Goal: Task Accomplishment & Management: Use online tool/utility

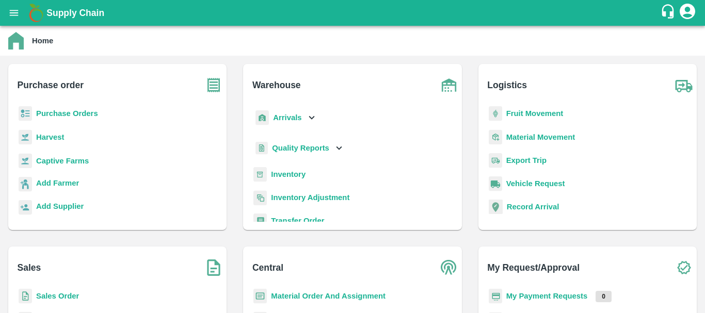
click at [288, 173] on b "Inventory" at bounding box center [288, 174] width 35 height 8
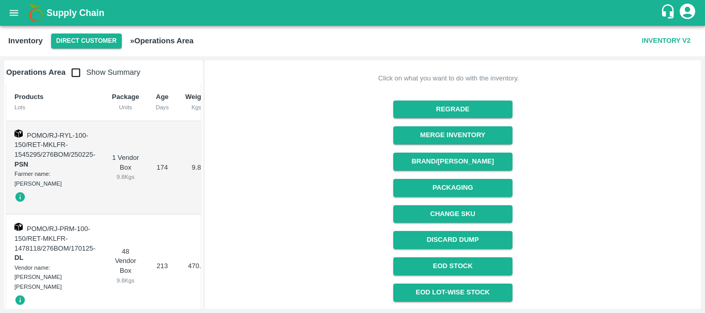
scroll to position [156, 0]
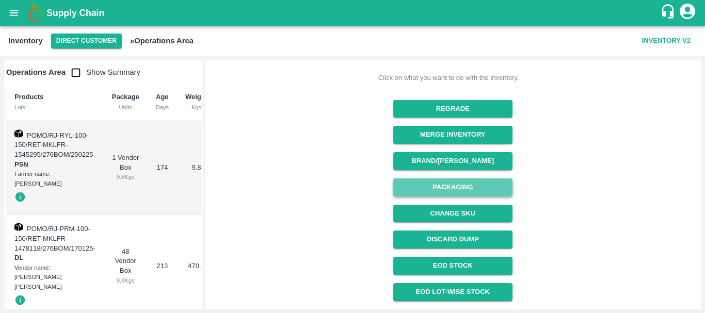
click at [444, 185] on button "Packaging" at bounding box center [452, 188] width 119 height 18
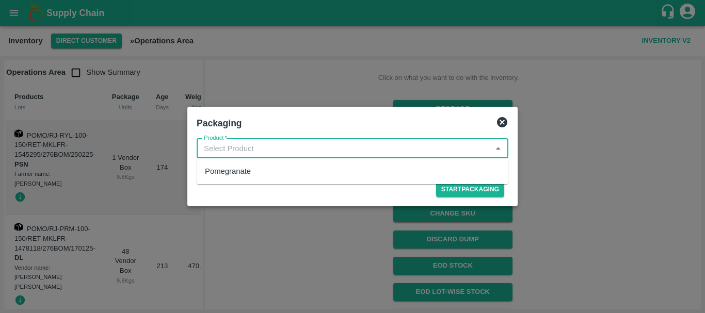
click at [333, 149] on input "Product   *" at bounding box center [344, 148] width 289 height 13
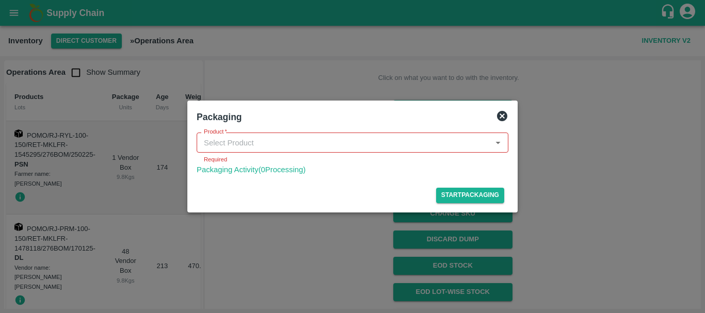
click at [344, 215] on div at bounding box center [352, 156] width 705 height 313
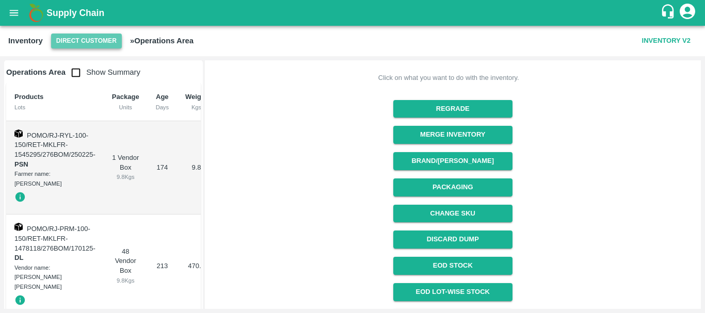
click at [71, 37] on button "Direct Customer" at bounding box center [86, 41] width 71 height 15
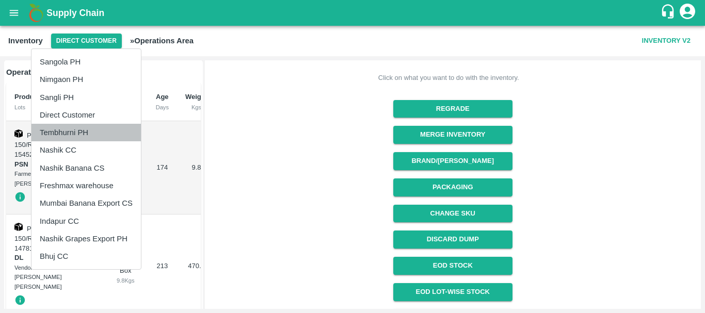
click at [69, 134] on li "Tembhurni PH" at bounding box center [85, 133] width 109 height 18
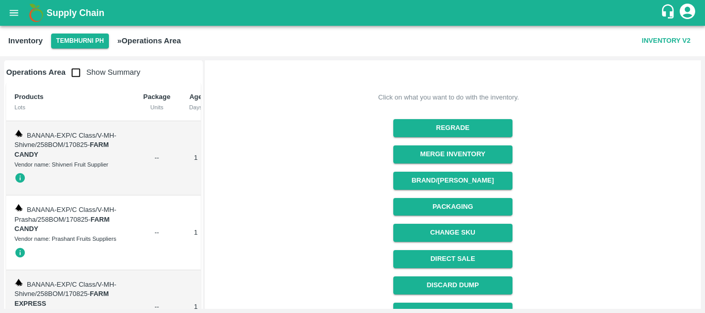
scroll to position [62, 0]
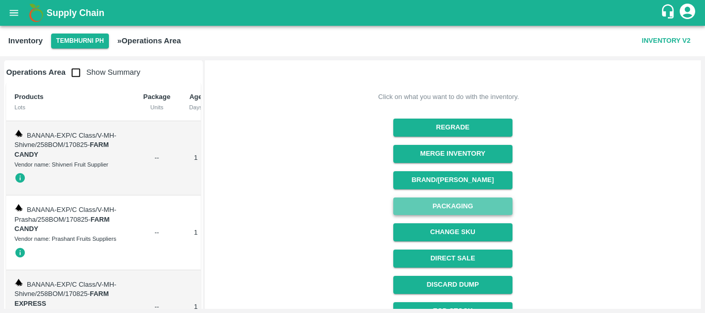
click at [442, 205] on button "Packaging" at bounding box center [452, 207] width 119 height 18
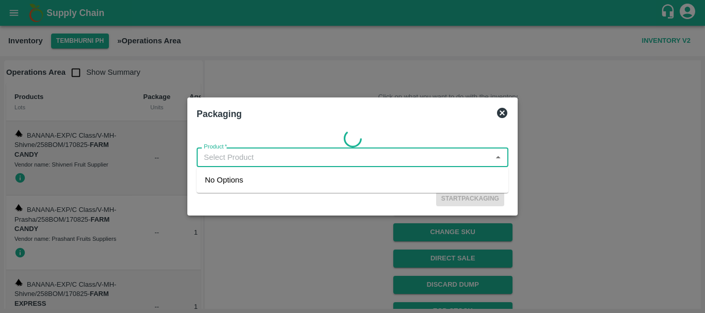
click at [258, 152] on input "Product   *" at bounding box center [344, 157] width 289 height 13
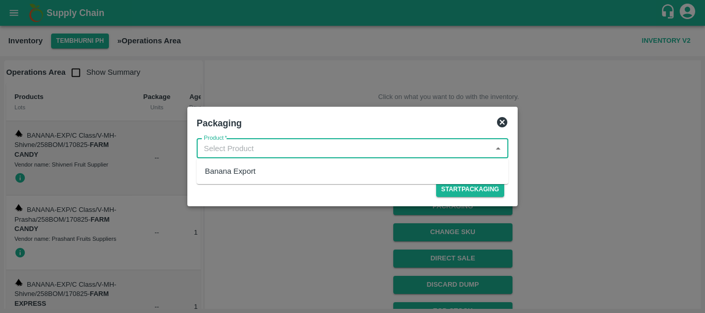
click at [248, 168] on div "Banana Export" at bounding box center [230, 171] width 51 height 11
type input "Banana Export"
click at [448, 188] on button "Start Packaging" at bounding box center [470, 189] width 68 height 15
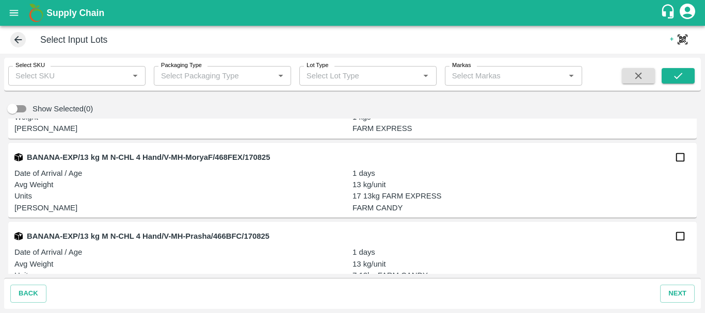
scroll to position [2745, 0]
click at [674, 153] on input "checkbox" at bounding box center [680, 156] width 21 height 21
checkbox input "true"
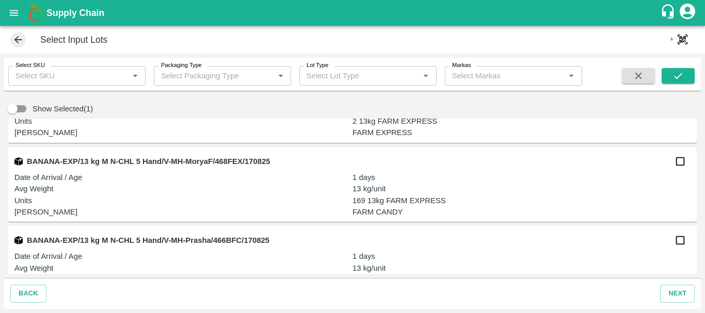
scroll to position [3136, 0]
click at [676, 163] on input "checkbox" at bounding box center [680, 161] width 21 height 21
checkbox input "true"
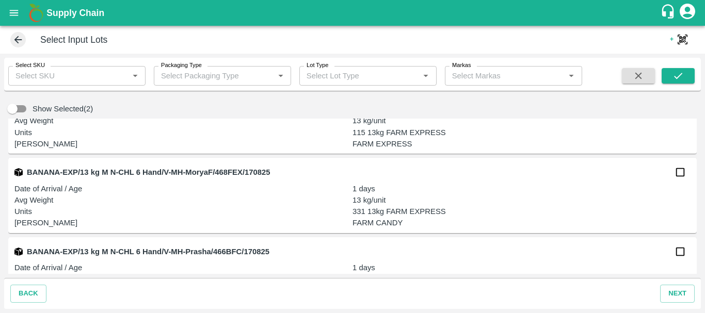
scroll to position [3442, 0]
click at [676, 172] on input "checkbox" at bounding box center [680, 171] width 21 height 21
checkbox input "true"
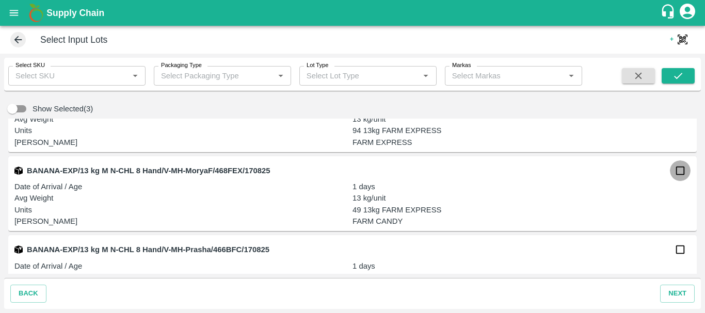
click at [681, 170] on input "checkbox" at bounding box center [680, 171] width 21 height 21
checkbox input "true"
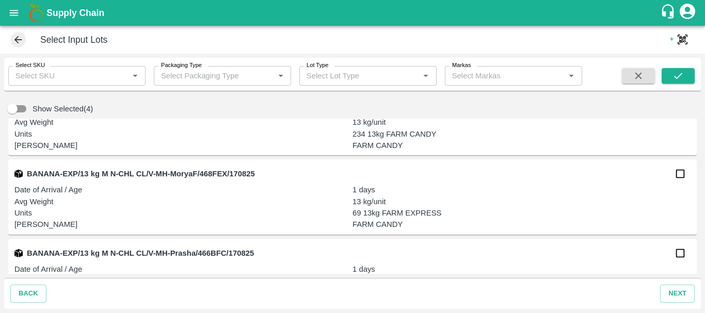
scroll to position [3995, 0]
click at [678, 175] on input "checkbox" at bounding box center [680, 173] width 21 height 21
checkbox input "true"
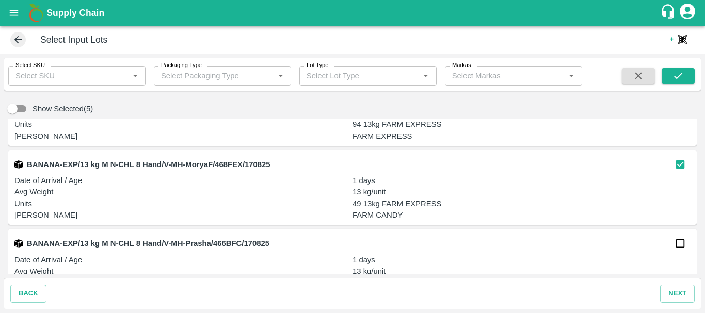
scroll to position [3767, 0]
click at [426, 189] on p "13 kg/unit" at bounding box center [522, 191] width 338 height 11
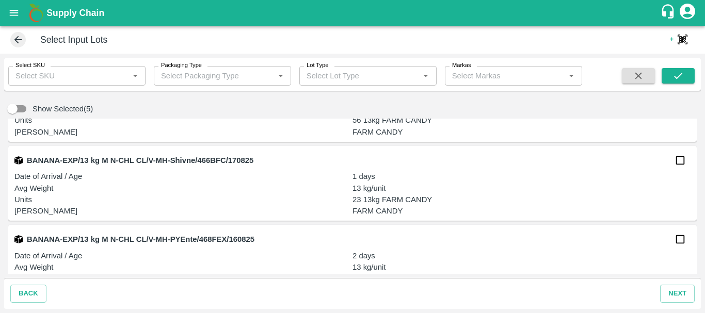
scroll to position [4196, 0]
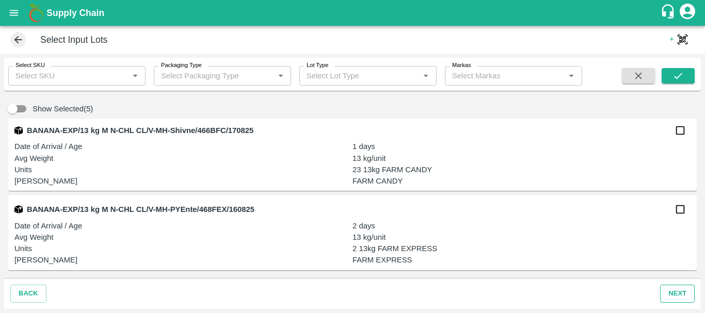
click at [672, 295] on button "next" at bounding box center [677, 294] width 35 height 18
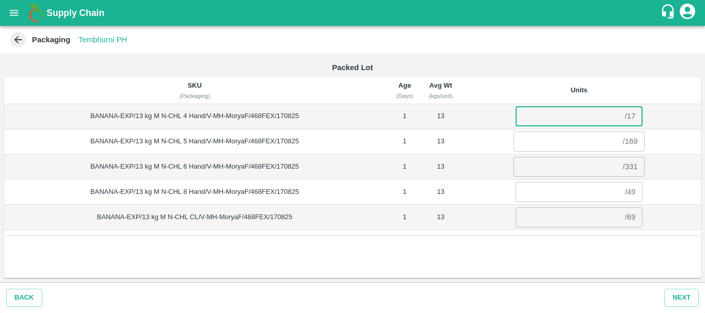
click at [569, 111] on input "number" at bounding box center [568, 116] width 105 height 20
type input "17"
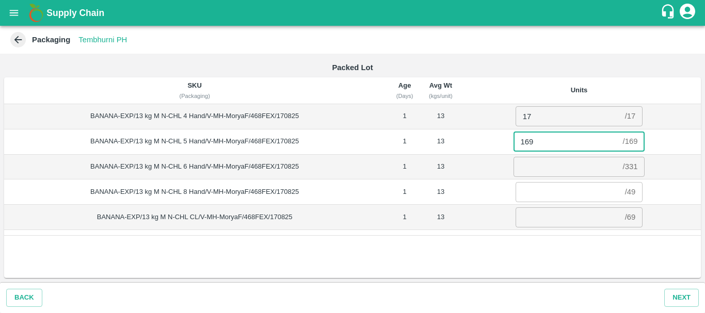
type input "169"
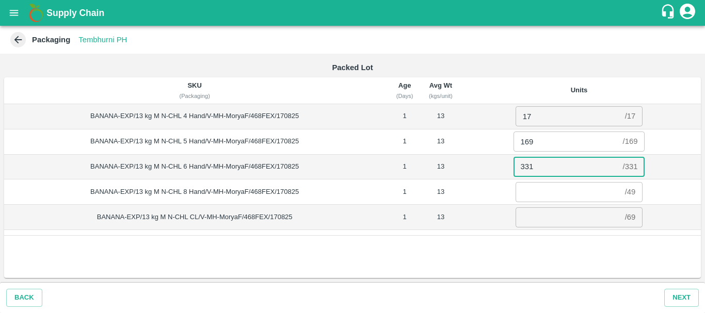
type input "331"
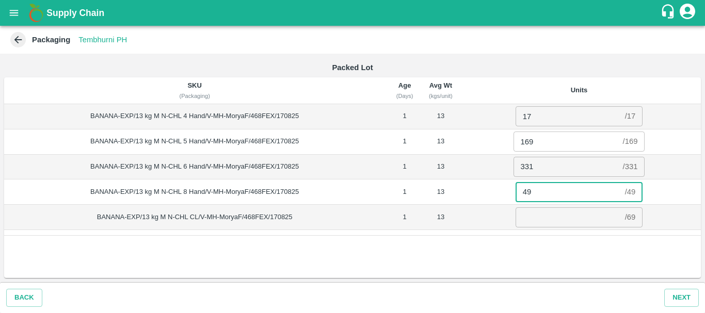
type input "49"
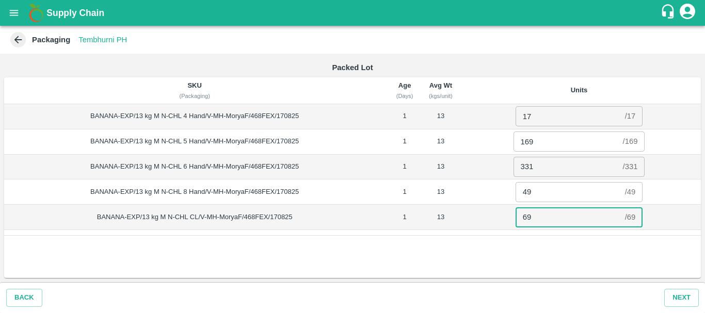
type input "69"
click at [480, 174] on td "331 / 331 ​" at bounding box center [580, 166] width 244 height 25
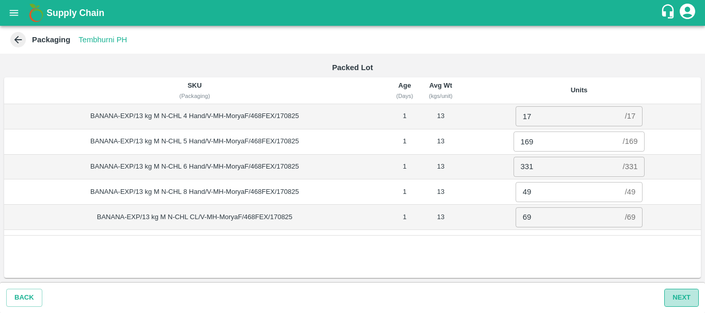
click at [671, 295] on button "Next" at bounding box center [682, 298] width 35 height 18
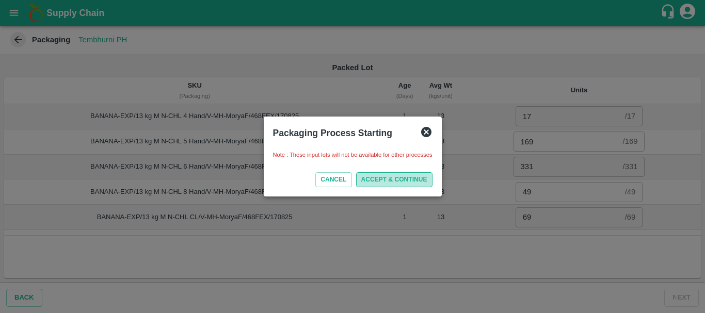
click at [403, 178] on button "ACCEPT & CONTINUE" at bounding box center [394, 179] width 76 height 15
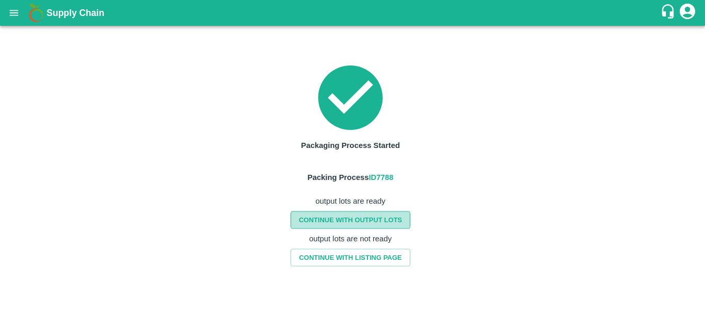
click at [341, 220] on link "CONTINUE WITH OUTPUT LOTS" at bounding box center [351, 220] width 120 height 18
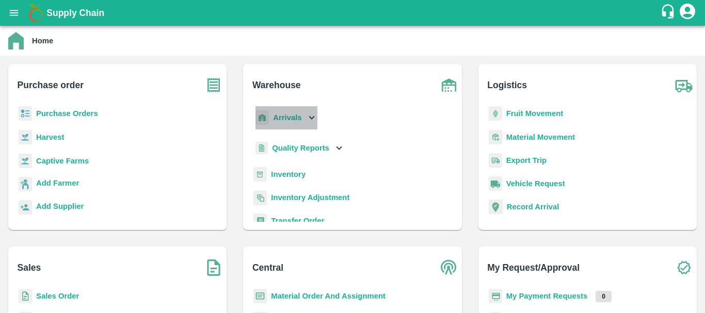
click at [287, 117] on b "Arrivals" at bounding box center [287, 118] width 28 height 8
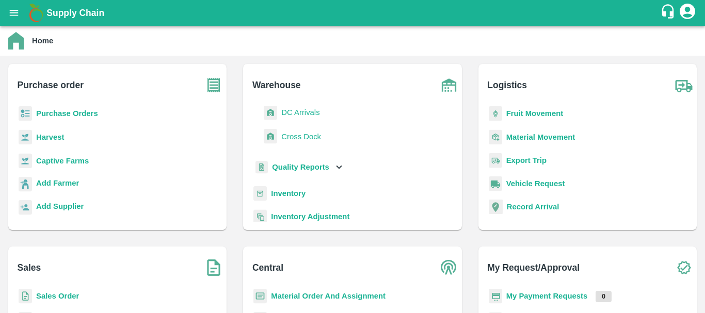
scroll to position [57, 0]
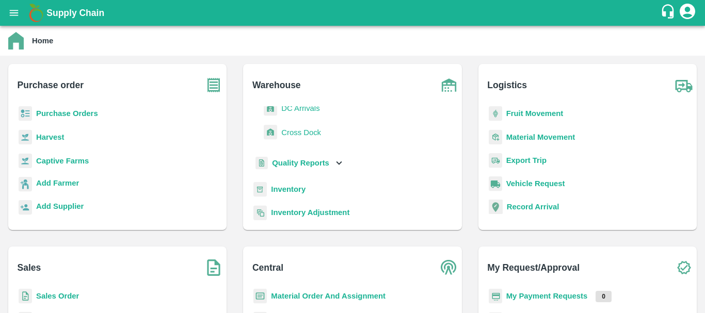
click at [291, 186] on b "Inventory" at bounding box center [288, 189] width 35 height 8
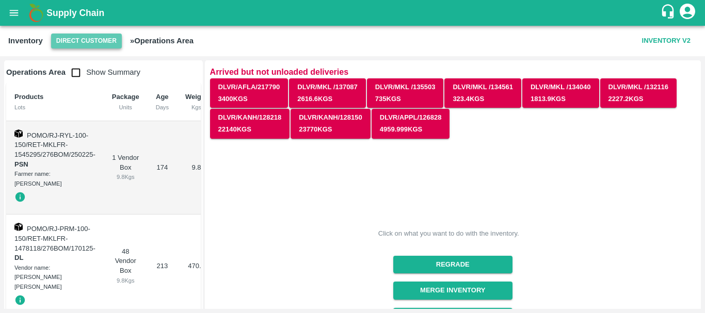
click at [86, 45] on button "Direct Customer" at bounding box center [86, 41] width 71 height 15
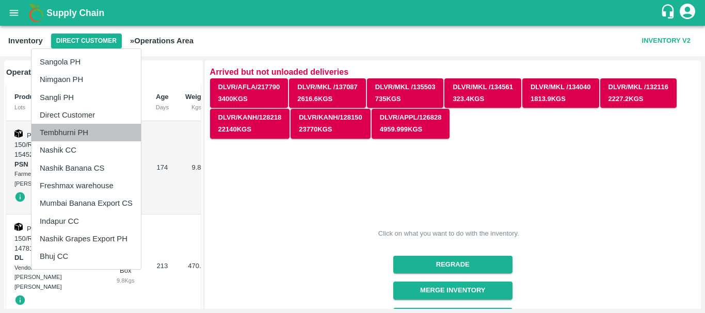
click at [62, 134] on li "Tembhurni PH" at bounding box center [85, 133] width 109 height 18
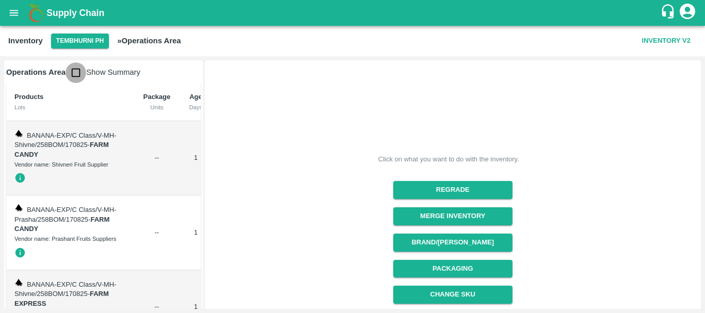
click at [75, 74] on input "checkbox" at bounding box center [76, 72] width 21 height 21
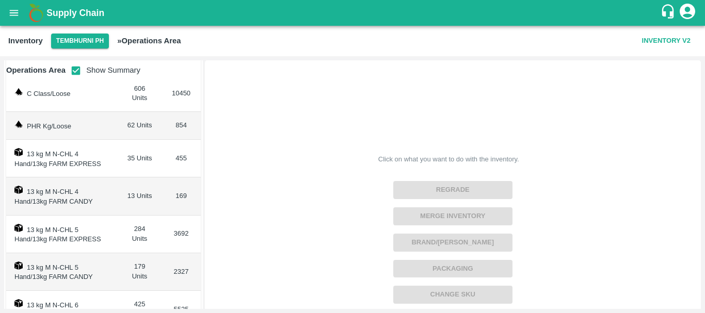
scroll to position [74, 0]
click at [77, 73] on input "checkbox" at bounding box center [76, 70] width 21 height 21
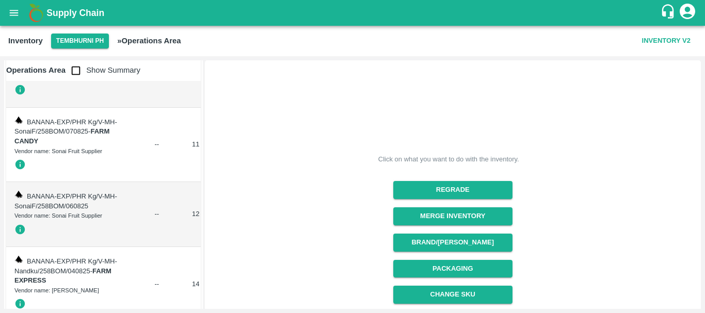
scroll to position [2897, 0]
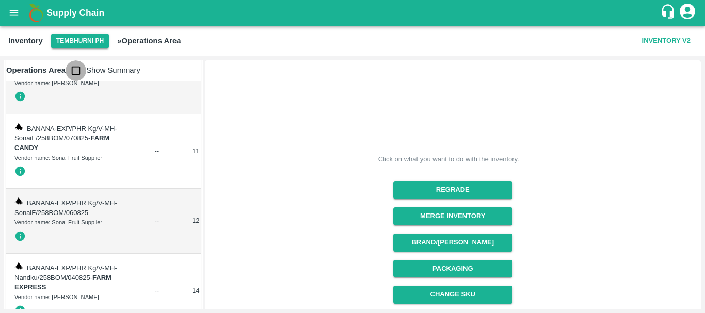
click at [75, 76] on input "checkbox" at bounding box center [76, 70] width 21 height 21
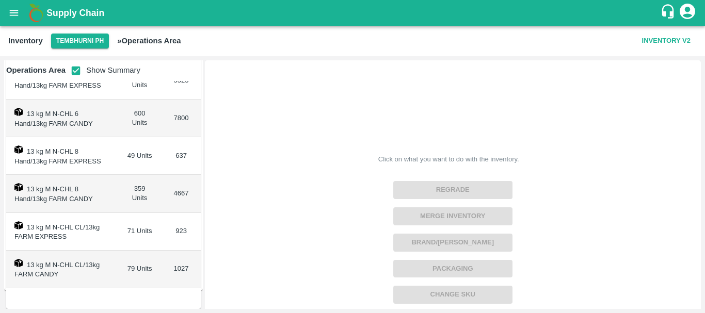
scroll to position [0, 0]
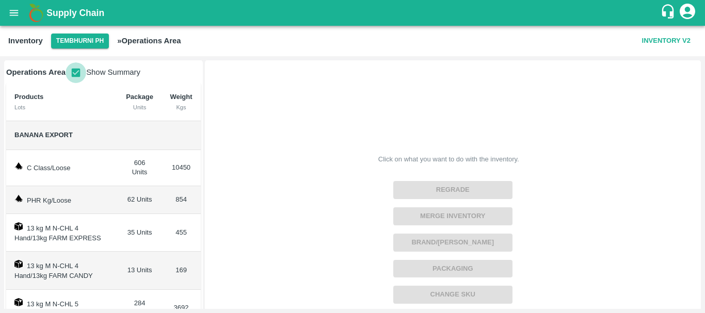
click at [78, 69] on input "checkbox" at bounding box center [76, 72] width 21 height 21
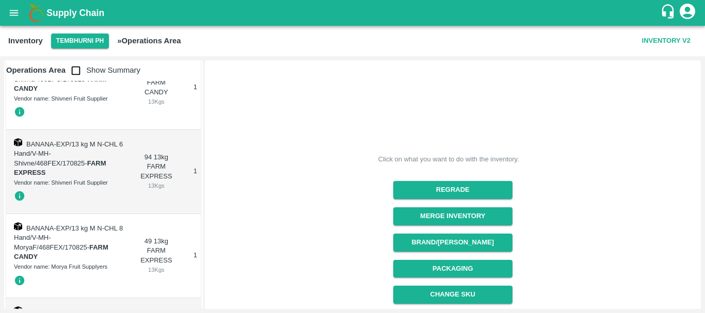
scroll to position [4021, 0]
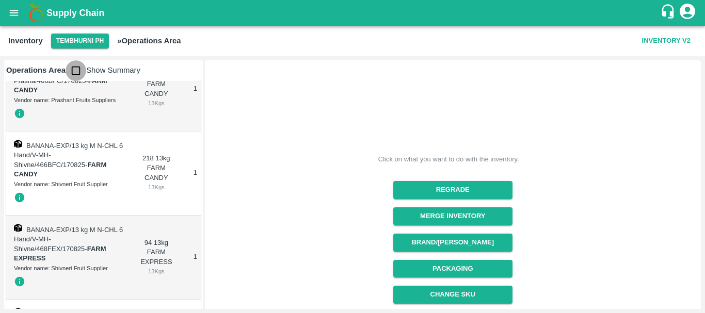
click at [75, 67] on input "checkbox" at bounding box center [76, 70] width 21 height 21
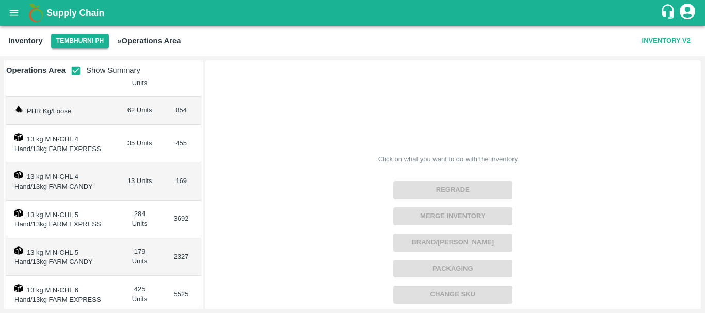
scroll to position [89, 0]
click at [73, 76] on input "checkbox" at bounding box center [76, 70] width 21 height 21
checkbox input "false"
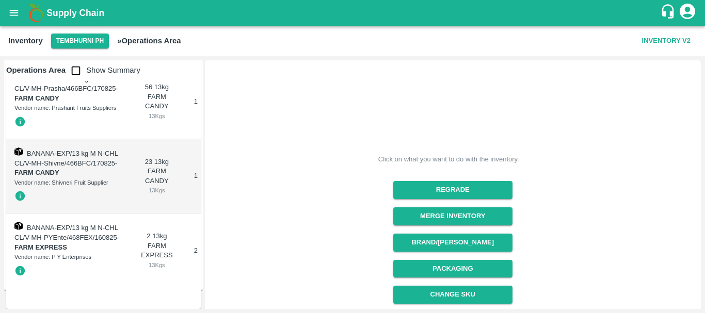
scroll to position [5024, 0]
click at [15, 20] on button "open drawer" at bounding box center [14, 13] width 24 height 24
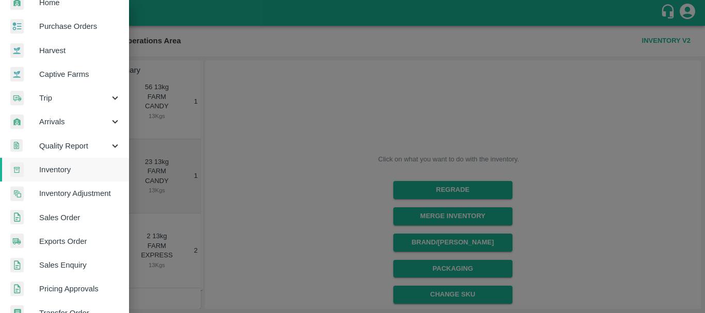
scroll to position [0, 0]
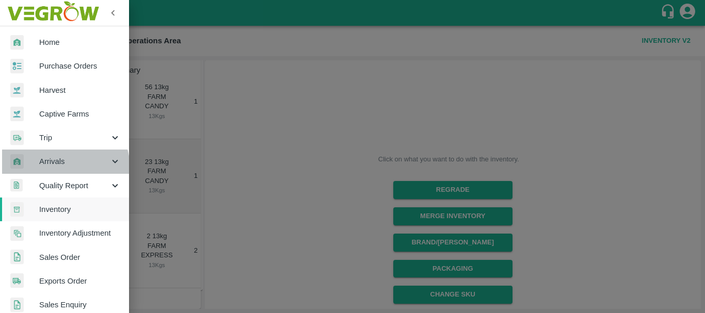
click at [57, 168] on div "Arrivals" at bounding box center [64, 162] width 129 height 24
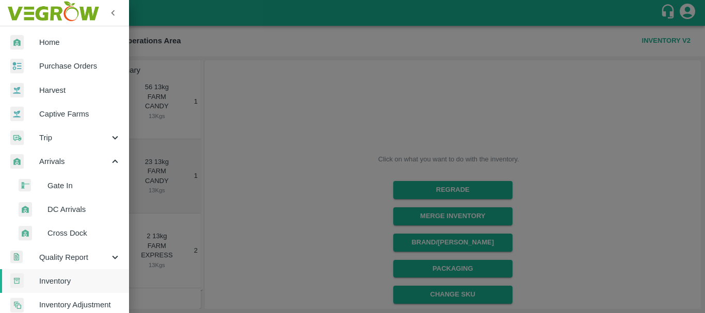
click at [61, 209] on span "DC Arrivals" at bounding box center [84, 209] width 73 height 11
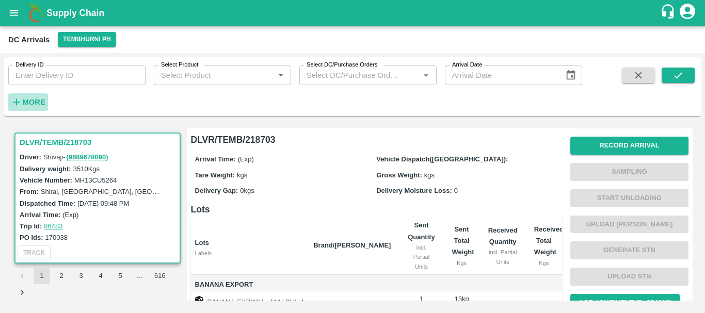
click at [34, 107] on h6 "More" at bounding box center [33, 102] width 23 height 13
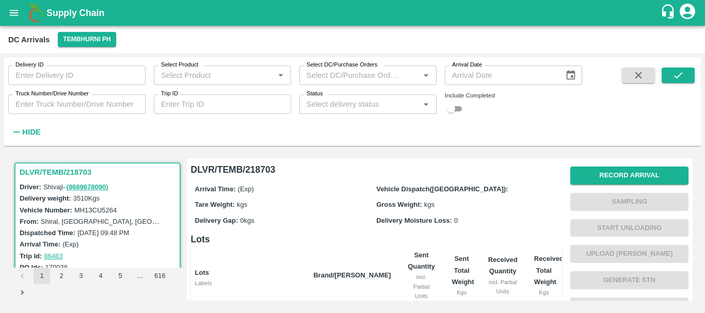
click at [462, 108] on input "checkbox" at bounding box center [451, 109] width 37 height 12
checkbox input "true"
click at [688, 72] on button "submit" at bounding box center [678, 75] width 33 height 15
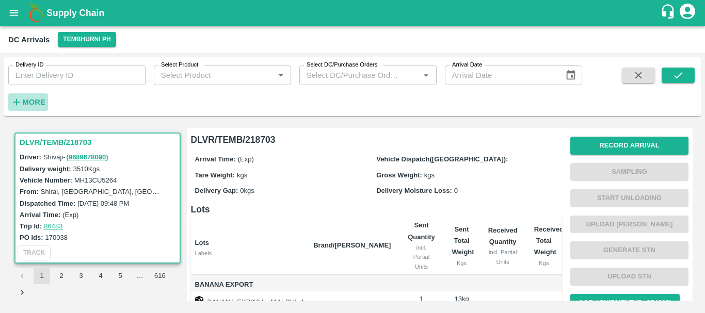
click at [32, 105] on strong "More" at bounding box center [33, 102] width 23 height 8
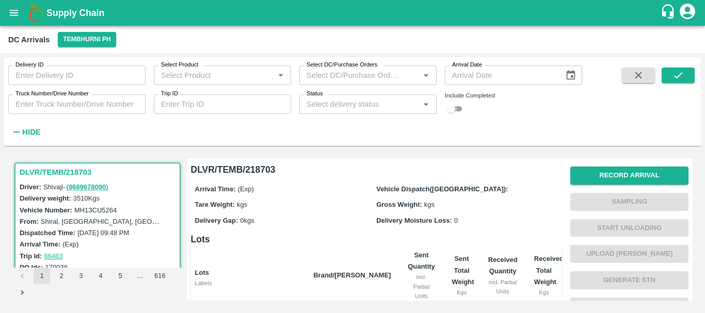
click at [461, 109] on input "checkbox" at bounding box center [451, 109] width 37 height 12
checkbox input "true"
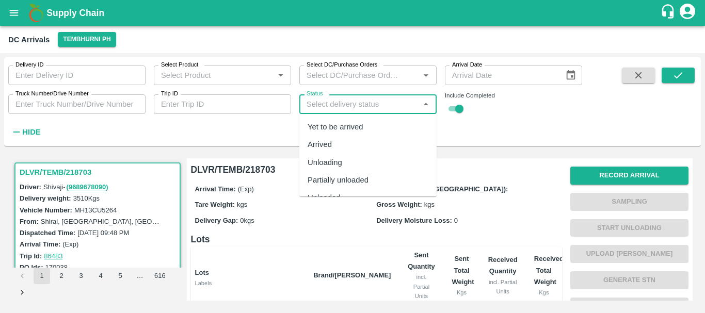
click at [406, 103] on input "Status" at bounding box center [360, 104] width 114 height 13
click at [332, 182] on div "Completed" at bounding box center [326, 183] width 37 height 11
type input "Completed"
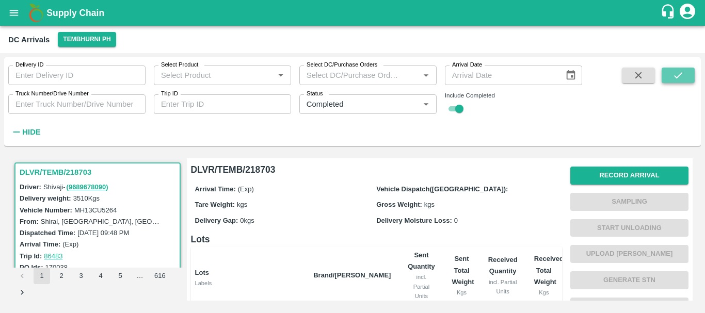
click at [679, 72] on icon "submit" at bounding box center [678, 75] width 11 height 11
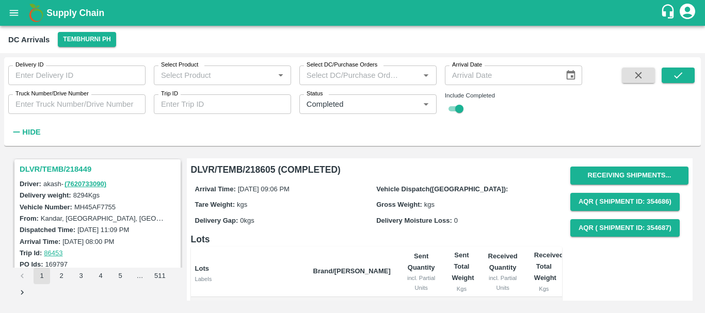
scroll to position [406, 0]
click at [73, 174] on h3 "DLVR/TEMB/218449" at bounding box center [99, 170] width 159 height 13
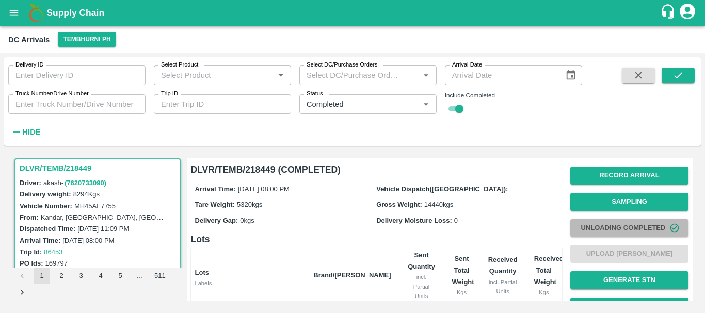
click at [601, 223] on button "Unloading Completed" at bounding box center [630, 228] width 118 height 18
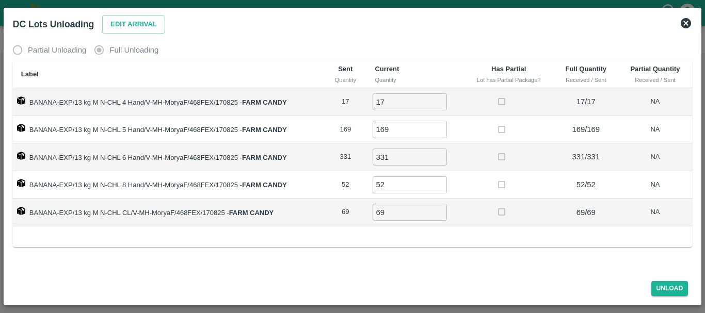
click at [473, 192] on td at bounding box center [509, 185] width 90 height 28
click at [684, 25] on icon at bounding box center [686, 23] width 12 height 12
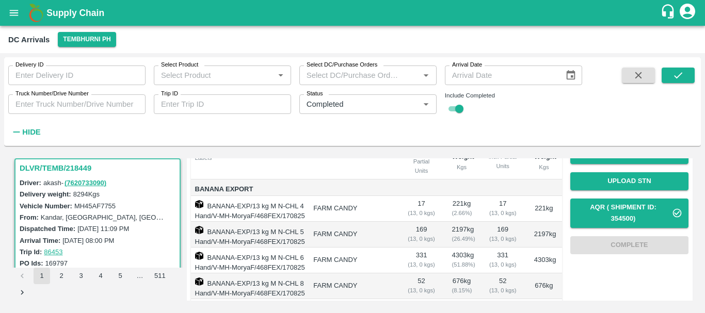
scroll to position [229, 0]
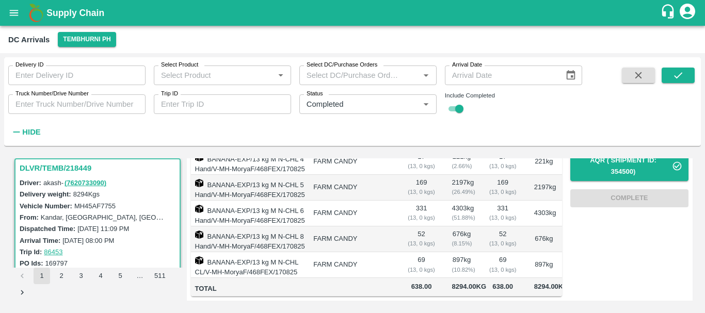
click at [326, 14] on h1 "Supply Chain" at bounding box center [353, 13] width 614 height 14
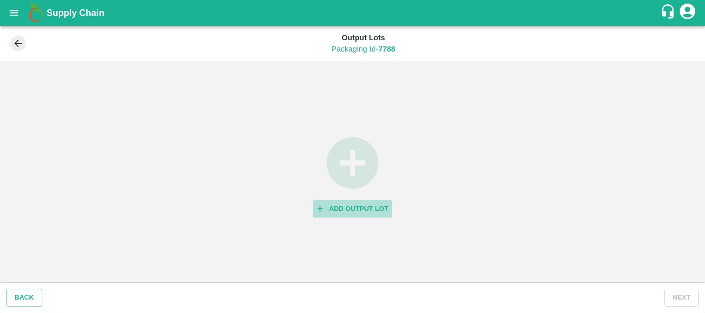
click at [343, 204] on button "Add Output Lot" at bounding box center [353, 209] width 80 height 18
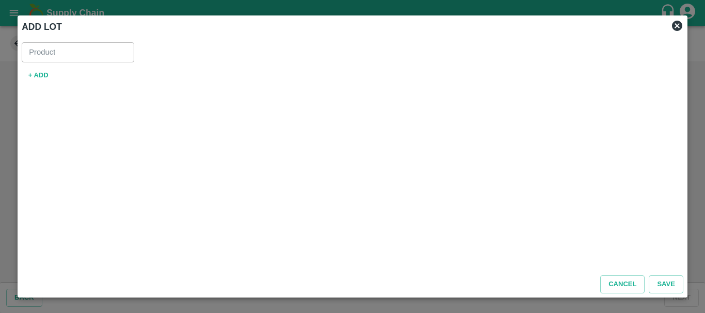
type input "Banana Export"
click at [41, 74] on button "+ ADD" at bounding box center [38, 76] width 33 height 18
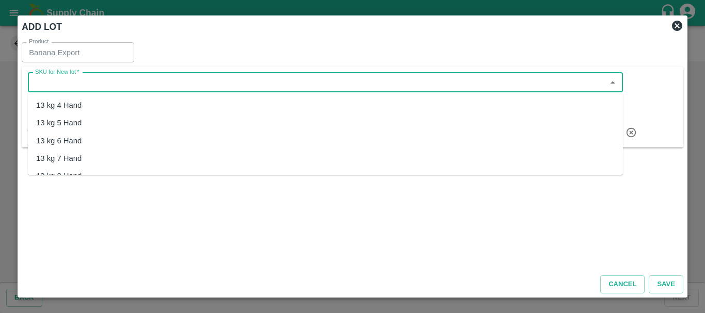
click at [124, 82] on input "SKU for New lot   *" at bounding box center [317, 82] width 572 height 13
click at [76, 106] on div "13 kg M N-CHL 4 Hand" at bounding box center [76, 105] width 80 height 11
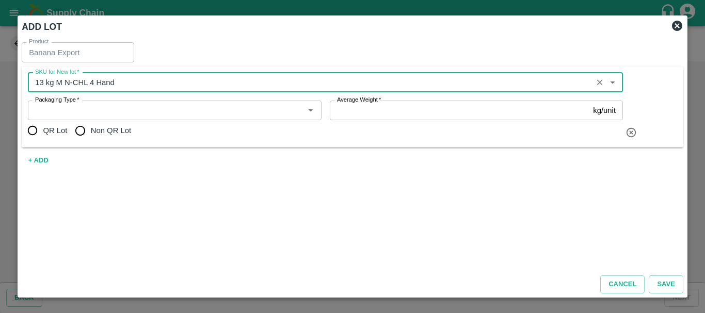
type input "13 kg M N-CHL 4 Hand"
click at [67, 111] on input "Packaging Type   *" at bounding box center [166, 110] width 270 height 13
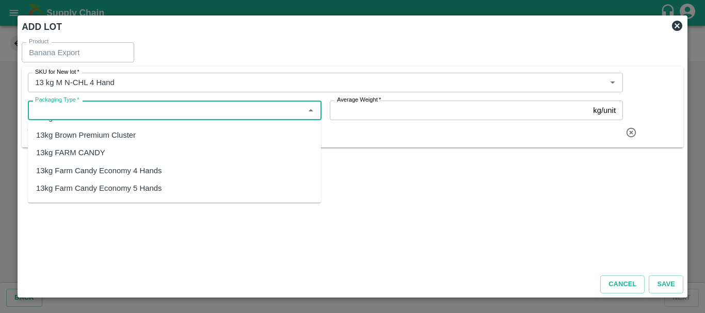
scroll to position [194, 0]
click at [75, 156] on div "13kg FARM CANDY" at bounding box center [70, 151] width 69 height 11
type input "13kg FARM CANDY"
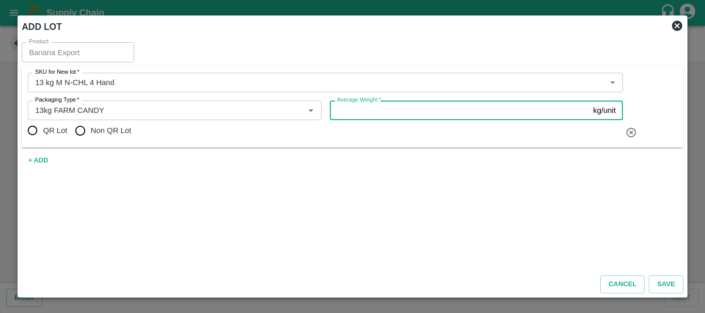
click at [363, 112] on input "Average Weight   *" at bounding box center [460, 111] width 260 height 20
type input "13"
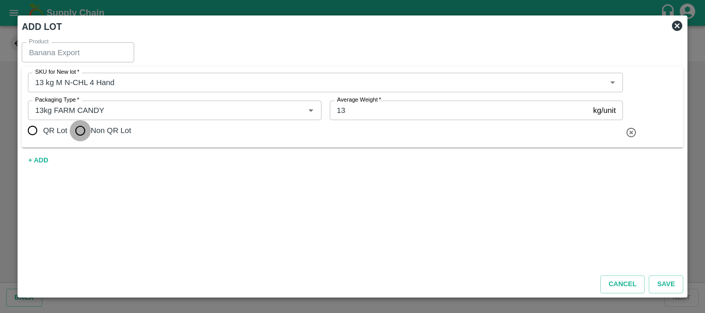
click at [82, 130] on input "Non QR Lot" at bounding box center [80, 130] width 21 height 21
radio input "true"
click at [44, 161] on button "+ ADD" at bounding box center [38, 161] width 33 height 18
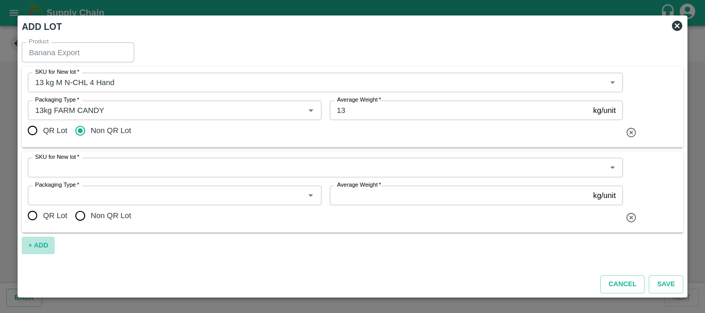
click at [40, 246] on button "+ ADD" at bounding box center [38, 246] width 33 height 18
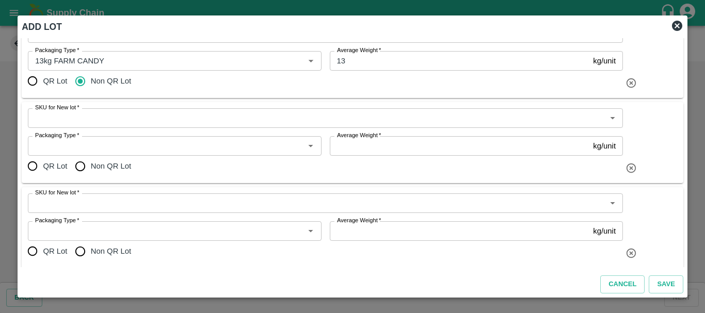
scroll to position [76, 0]
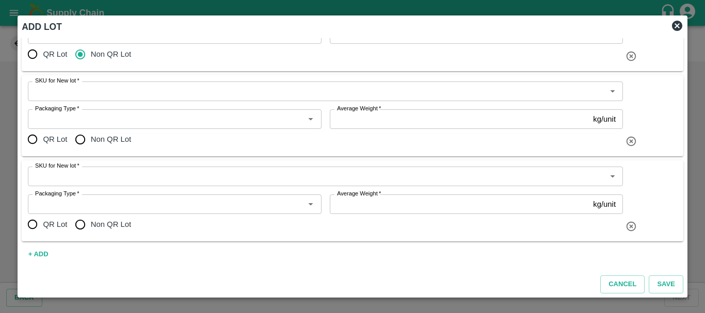
click at [45, 254] on button "+ ADD" at bounding box center [38, 255] width 33 height 18
click at [42, 254] on button "+ ADD" at bounding box center [38, 255] width 33 height 18
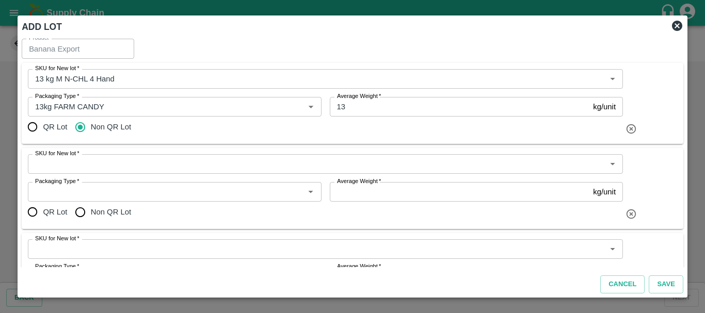
scroll to position [0, 0]
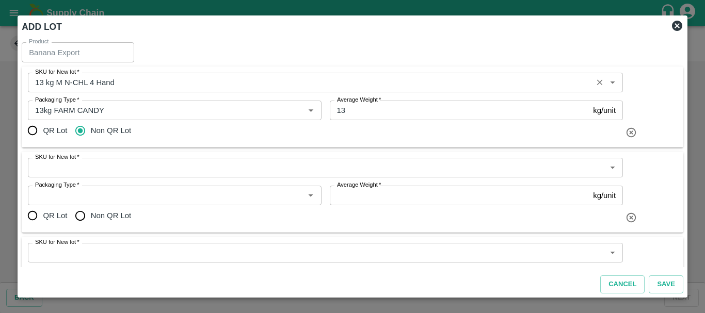
click at [57, 82] on input "SKU for New lot   *" at bounding box center [310, 82] width 559 height 13
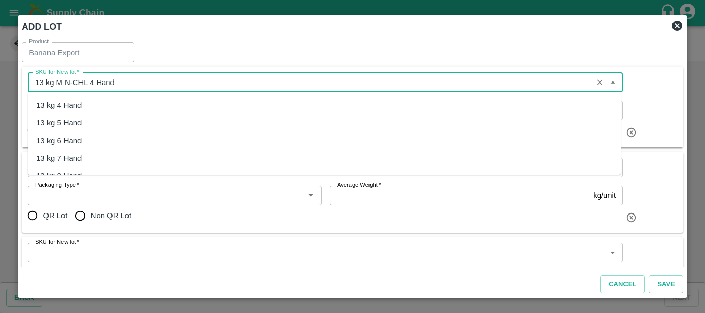
scroll to position [506, 0]
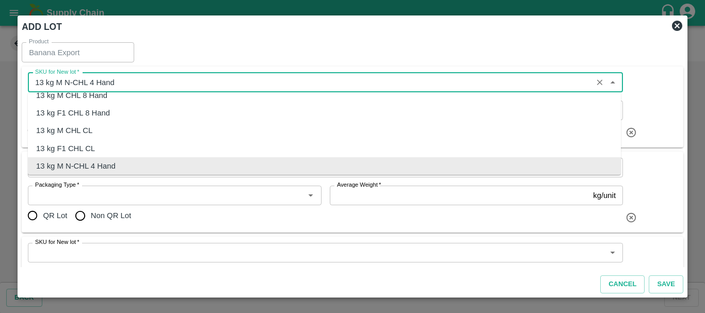
click at [57, 82] on input "SKU for New lot   *" at bounding box center [310, 82] width 559 height 13
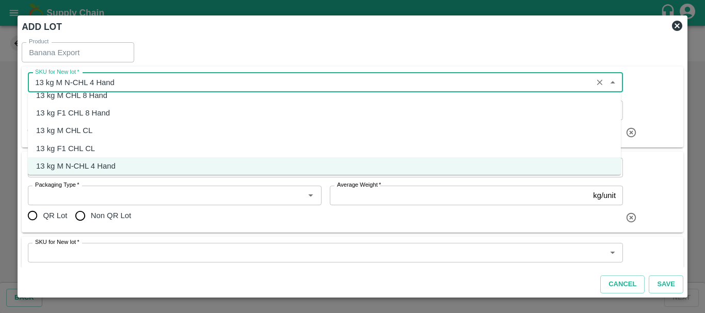
click at [134, 78] on input "SKU for New lot   *" at bounding box center [310, 82] width 559 height 13
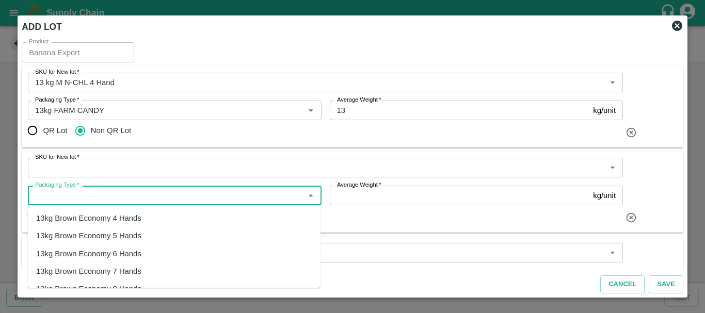
click at [112, 200] on input "Packaging Type   *" at bounding box center [166, 195] width 270 height 13
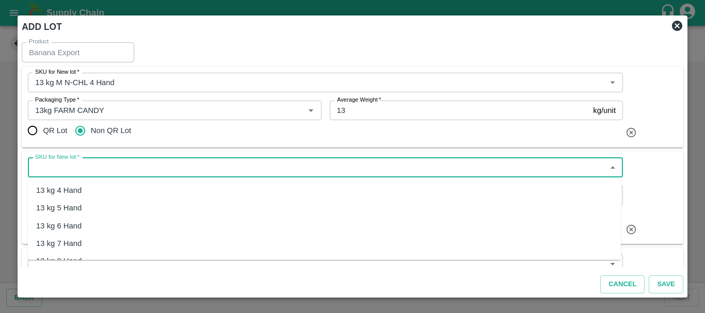
click at [106, 173] on input "SKU for New lot   *" at bounding box center [317, 167] width 572 height 13
paste input "13 kg M N-CHL 4 Hand"
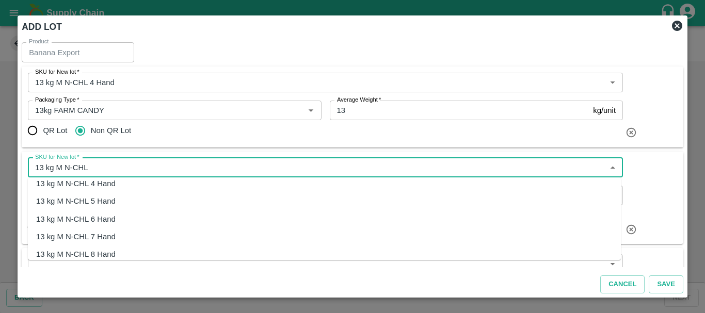
scroll to position [7, 0]
click at [76, 204] on div "13 kg M N-CHL 5 Hand" at bounding box center [76, 200] width 80 height 11
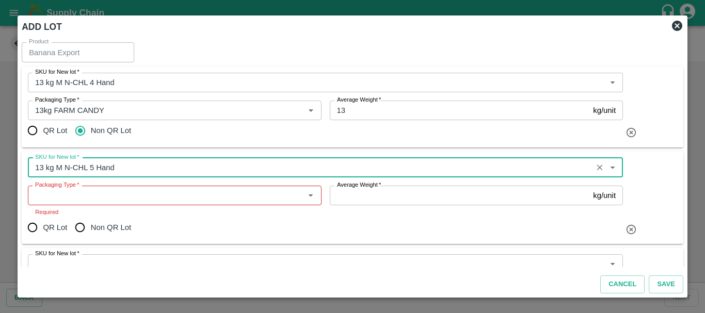
type input "13 kg M N-CHL 5 Hand"
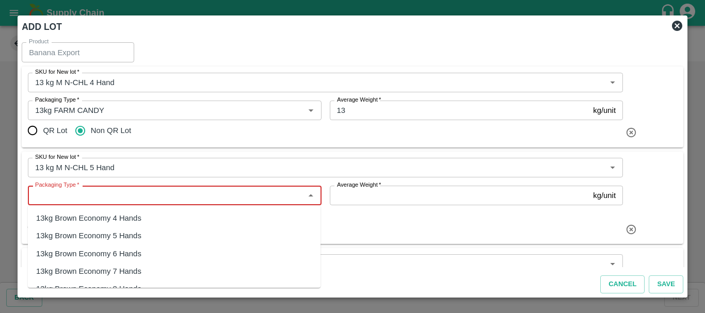
click at [80, 193] on input "Packaging Type   *" at bounding box center [166, 195] width 270 height 13
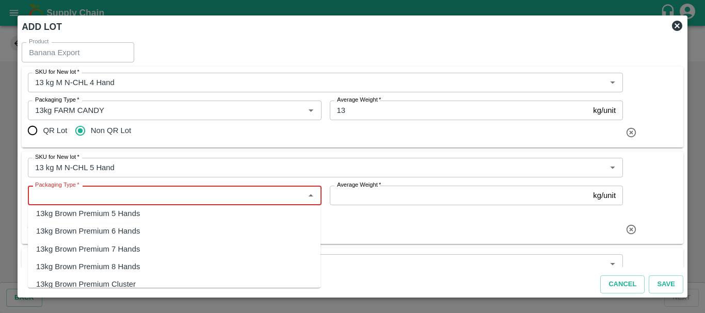
scroll to position [207, 0]
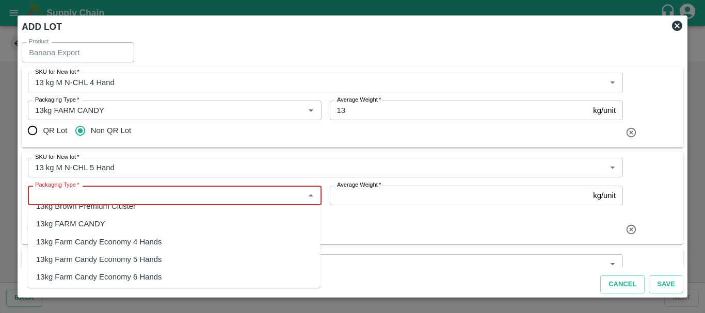
click at [71, 224] on div "13kg FARM CANDY" at bounding box center [70, 223] width 69 height 11
type input "13kg FARM CANDY"
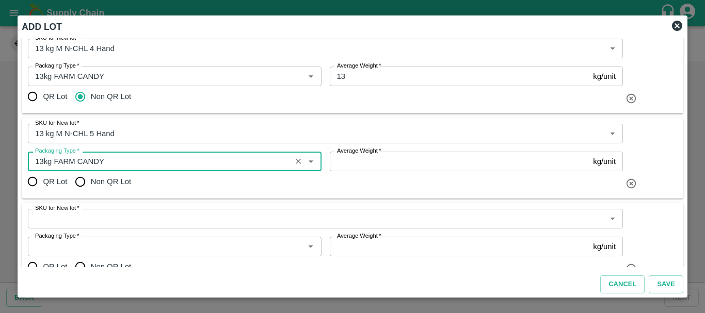
scroll to position [51, 0]
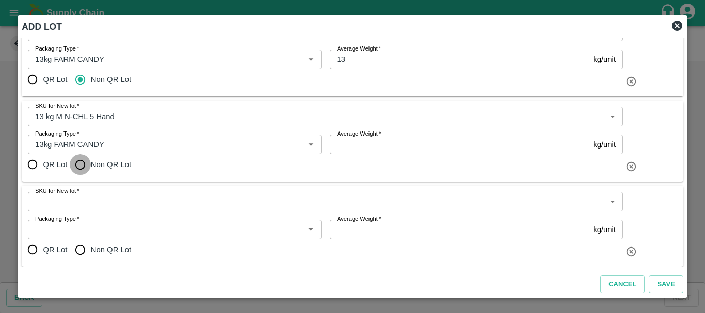
click at [80, 165] on input "Non QR Lot" at bounding box center [80, 164] width 21 height 21
radio input "true"
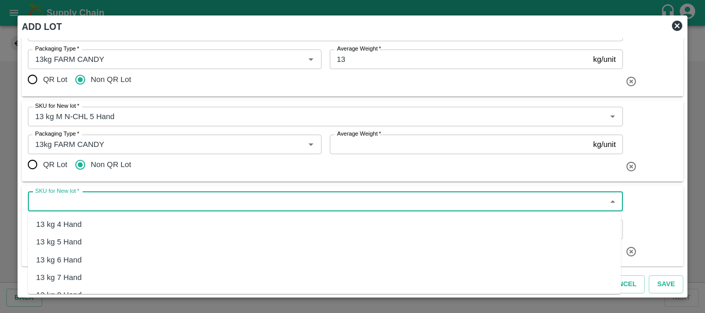
click at [88, 202] on input "SKU for New lot   *" at bounding box center [317, 201] width 572 height 13
paste input "13 kg M N-CHL 4 Hand"
click at [41, 203] on input "SKU for New lot   *" at bounding box center [317, 201] width 572 height 13
click at [78, 259] on div "13 kg M N-CHL 6 Hand" at bounding box center [76, 260] width 80 height 11
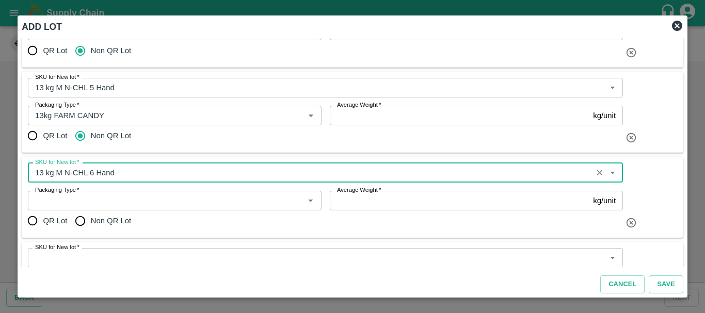
scroll to position [81, 0]
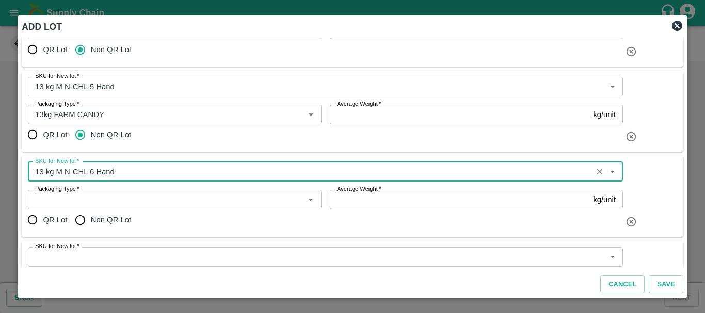
type input "13 kg M N-CHL 6 Hand"
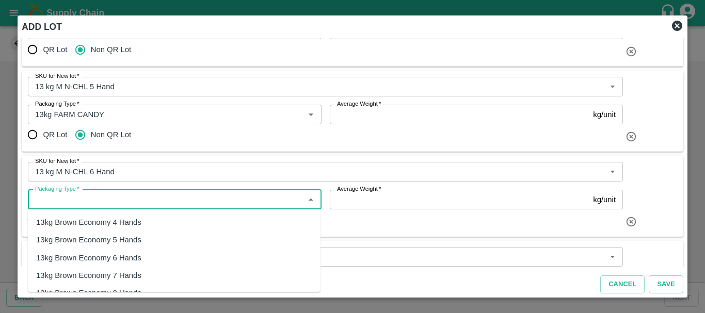
click at [82, 201] on input "Packaging Type   *" at bounding box center [166, 199] width 270 height 13
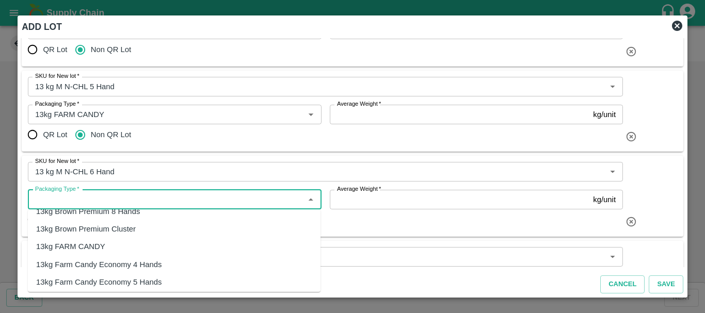
scroll to position [193, 0]
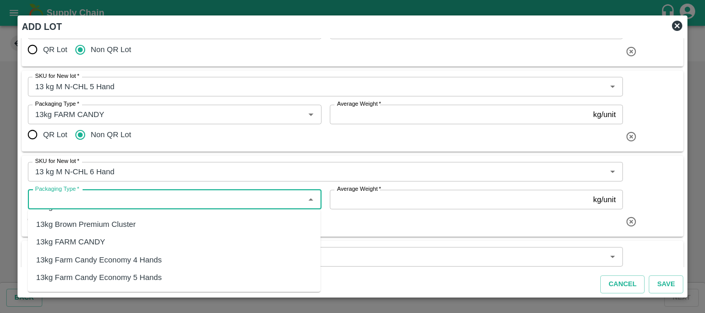
click at [78, 240] on div "13kg FARM CANDY" at bounding box center [70, 242] width 69 height 11
type input "13kg FARM CANDY"
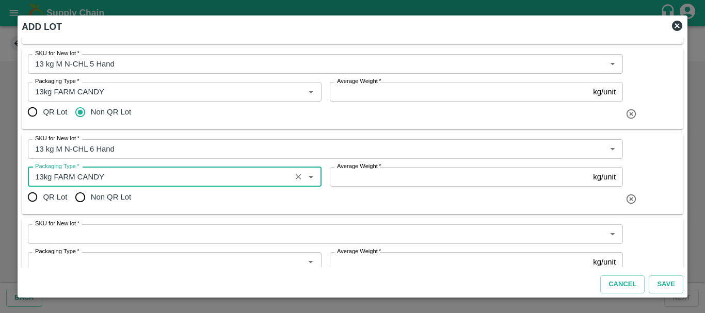
scroll to position [105, 0]
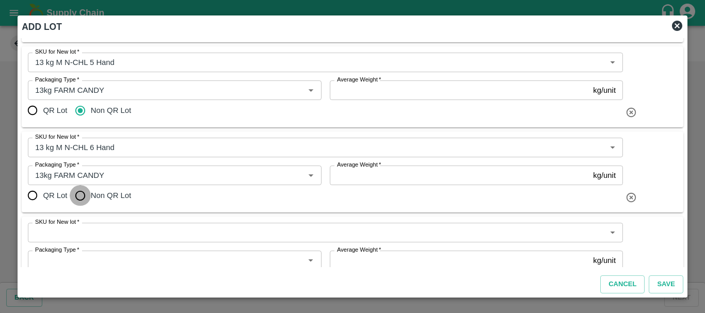
click at [84, 199] on input "Non QR Lot" at bounding box center [80, 195] width 21 height 21
radio input "true"
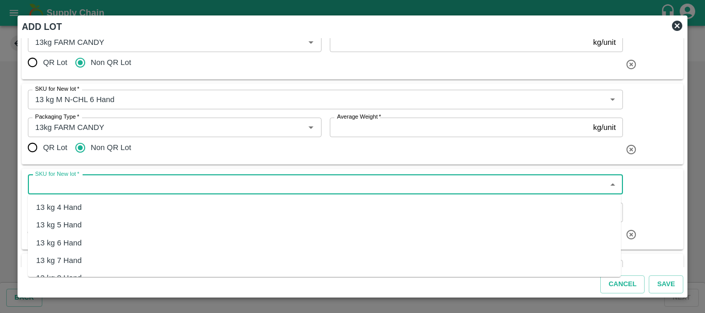
click at [105, 187] on input "SKU for New lot   *" at bounding box center [317, 184] width 572 height 13
paste input "13 kg M N-CHL"
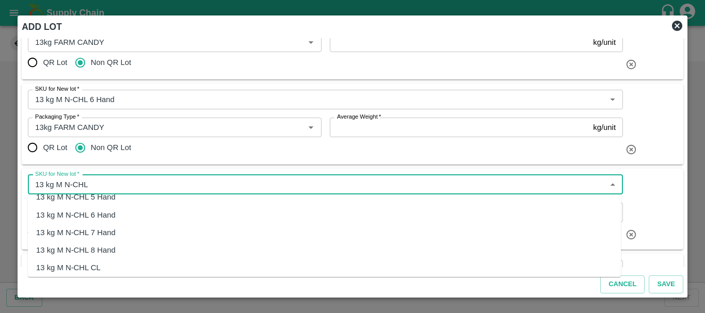
scroll to position [50, 0]
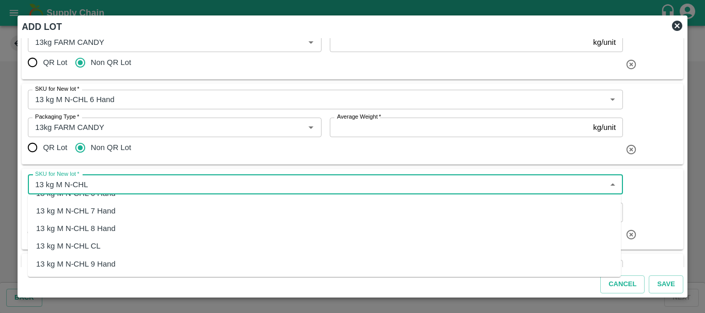
click at [70, 233] on div "13 kg M N-CHL 8 Hand" at bounding box center [76, 228] width 80 height 11
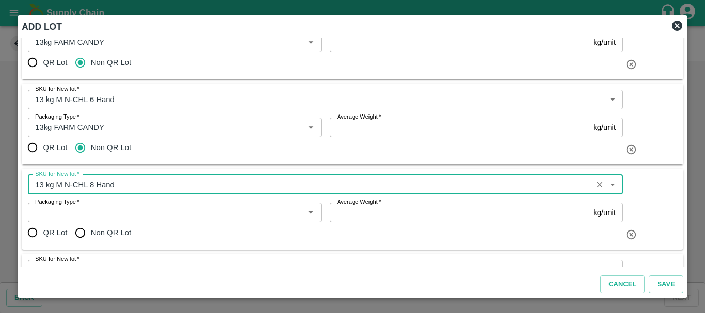
type input "13 kg M N-CHL 8 Hand"
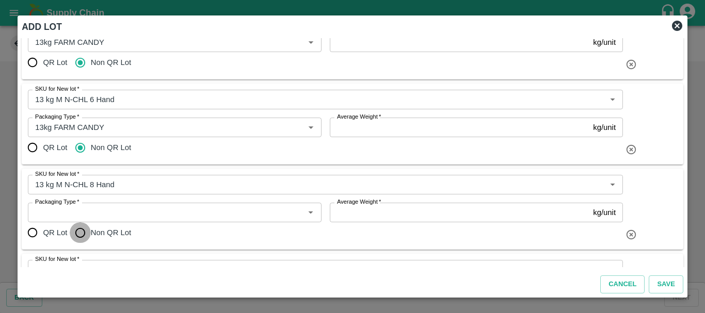
click at [78, 230] on input "Non QR Lot" at bounding box center [80, 233] width 21 height 21
radio input "true"
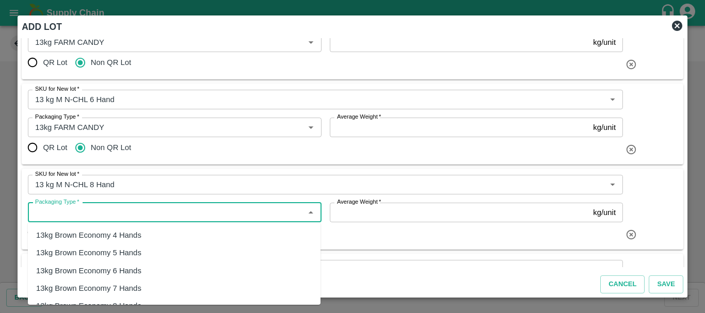
click at [92, 217] on input "Packaging Type   *" at bounding box center [166, 212] width 270 height 13
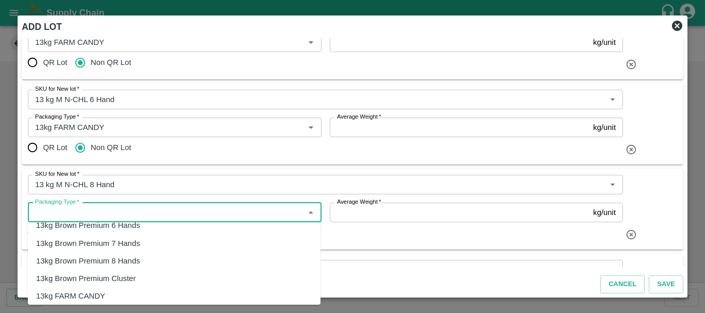
scroll to position [192, 0]
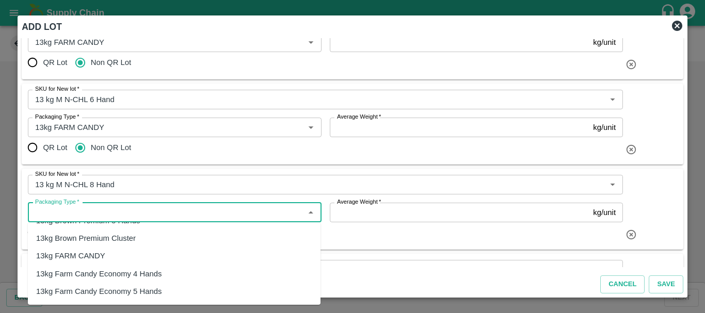
click at [78, 257] on div "13kg FARM CANDY" at bounding box center [70, 255] width 69 height 11
type input "13kg FARM CANDY"
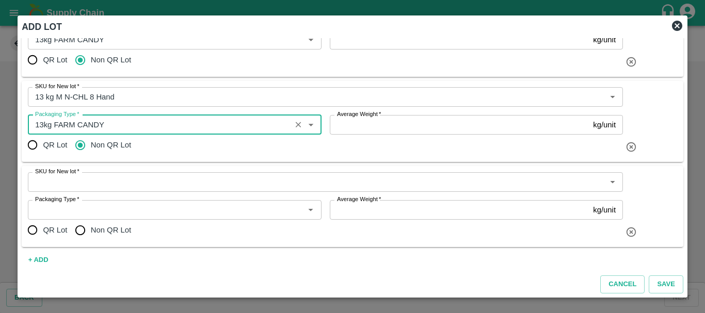
scroll to position [247, 0]
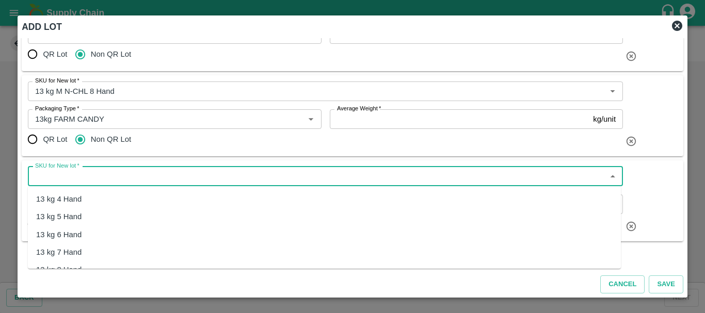
click at [116, 177] on input "SKU for New lot   *" at bounding box center [317, 176] width 572 height 13
paste input "13 kg M N-CHL"
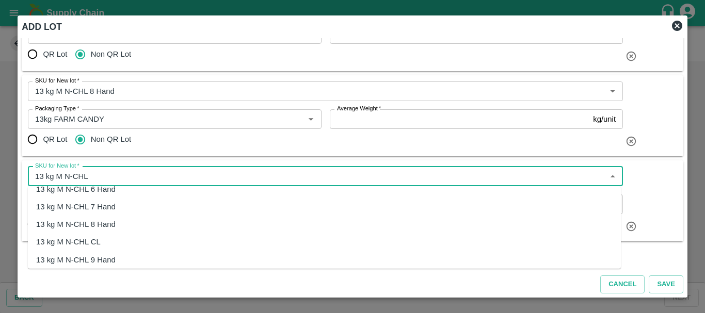
scroll to position [46, 0]
click at [64, 244] on div "13 kg M N-CHL CL" at bounding box center [68, 241] width 65 height 11
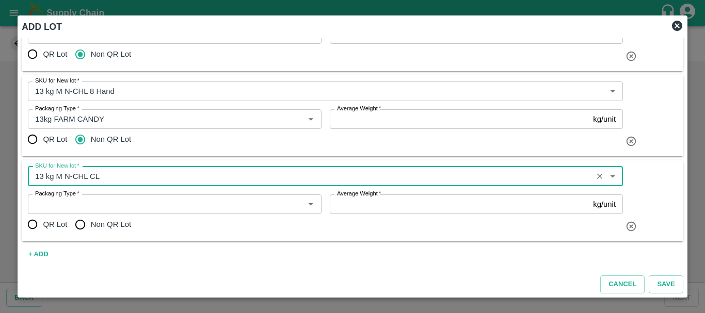
type input "13 kg M N-CHL CL"
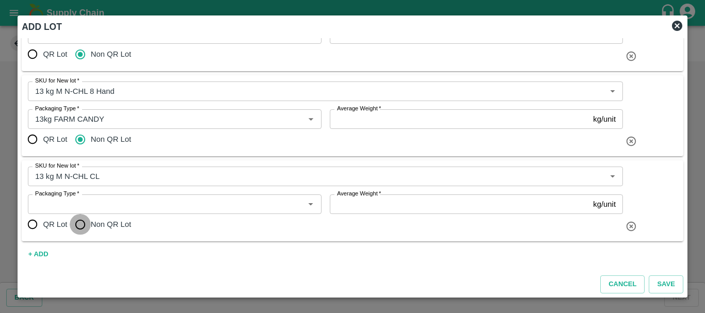
click at [78, 227] on input "Non QR Lot" at bounding box center [80, 224] width 21 height 21
radio input "true"
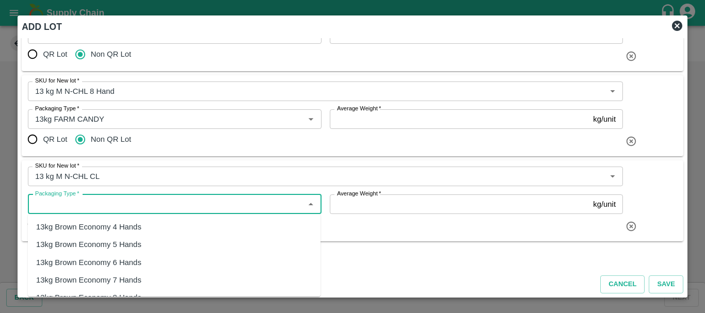
click at [82, 202] on input "Packaging Type   *" at bounding box center [166, 204] width 270 height 13
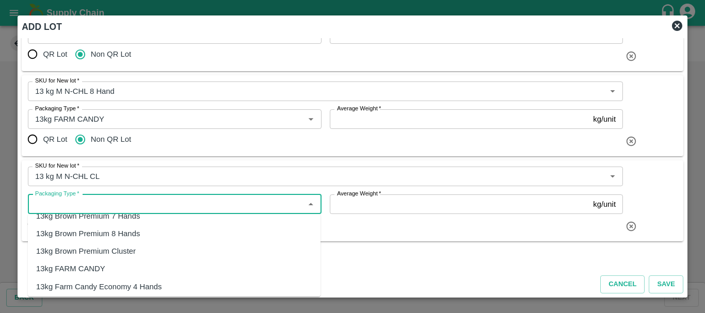
scroll to position [174, 0]
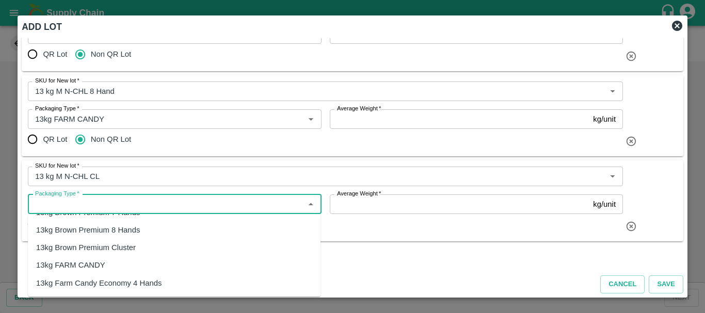
click at [85, 261] on div "13kg FARM CANDY" at bounding box center [70, 265] width 69 height 11
type input "13kg FARM CANDY"
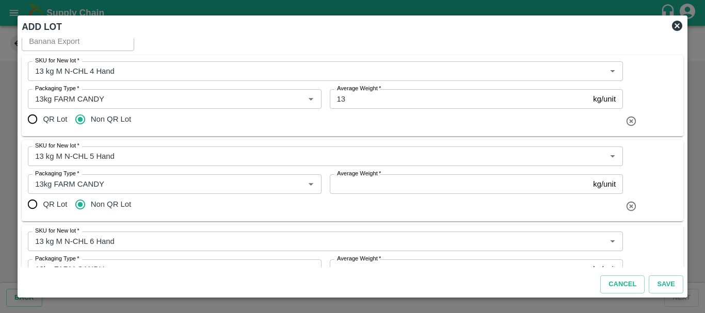
scroll to position [10, 0]
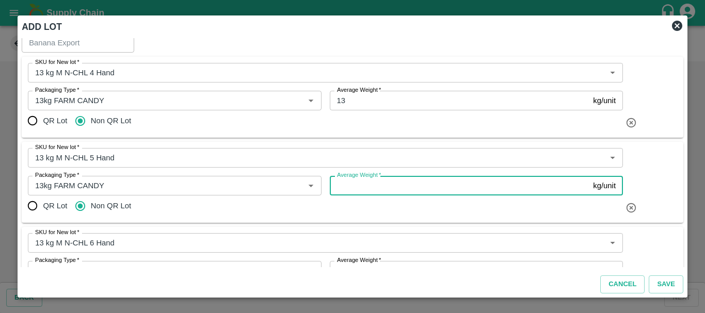
click at [354, 187] on input "Average Weight   *" at bounding box center [460, 186] width 260 height 20
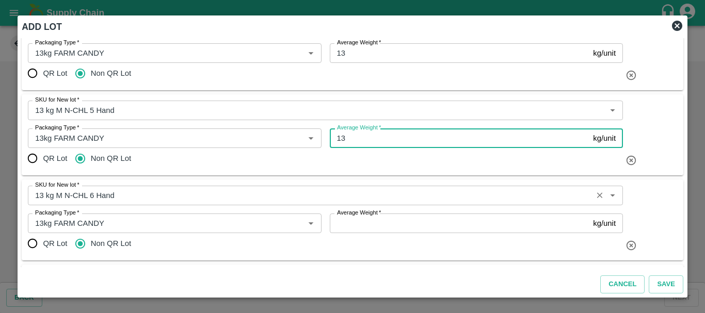
scroll to position [58, 0]
type input "13"
click at [368, 228] on input "Average Weight   *" at bounding box center [460, 223] width 260 height 20
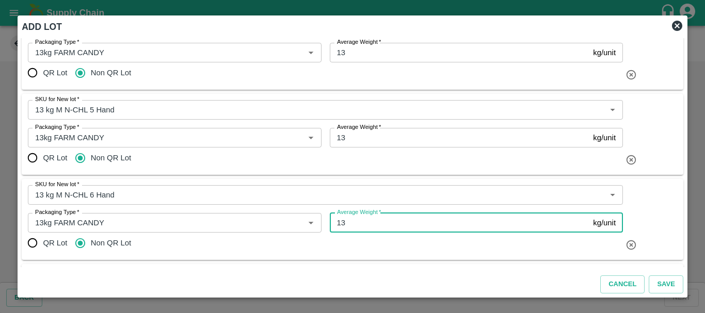
type input "13"
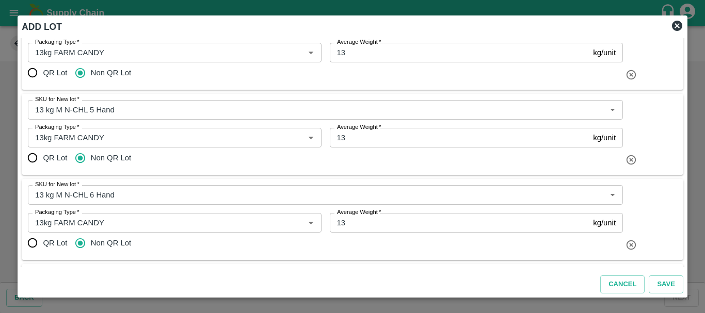
scroll to position [185, 0]
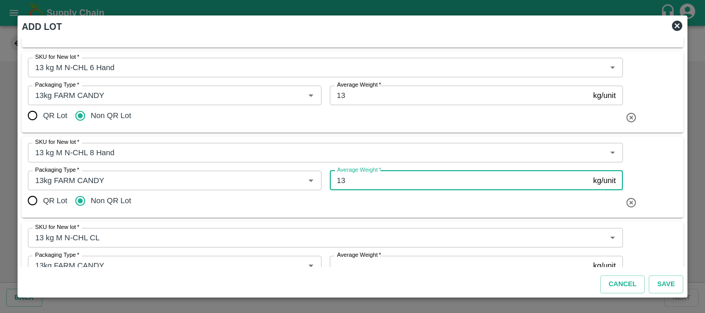
type input "13"
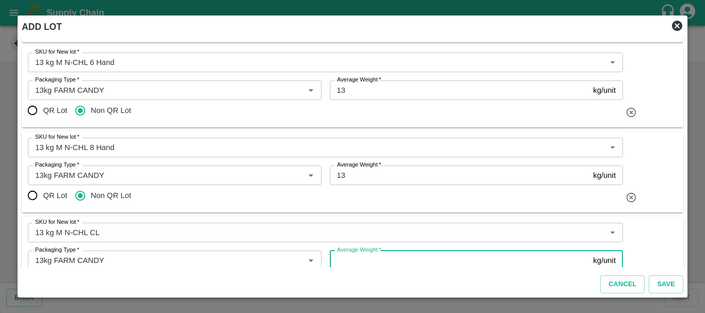
scroll to position [194, 0]
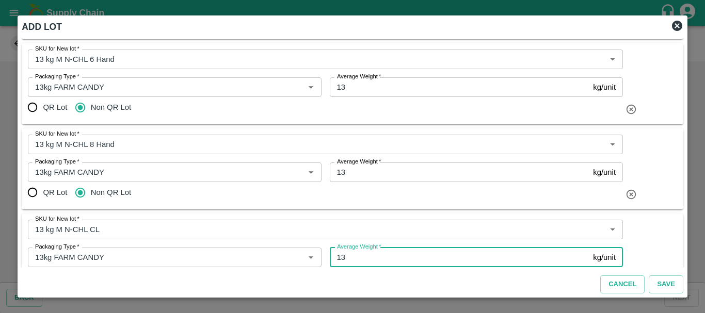
type input "13"
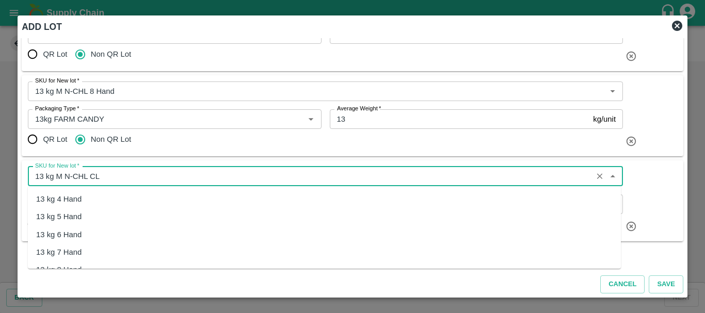
scroll to position [700, 0]
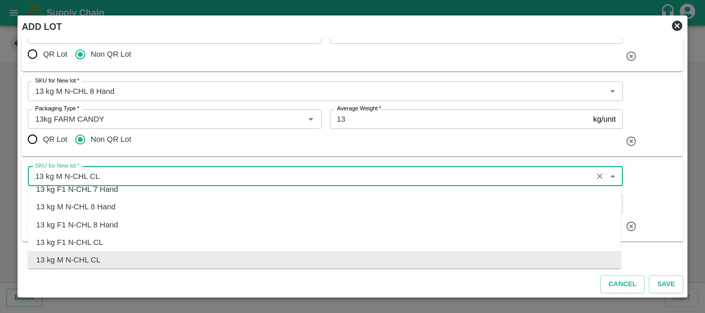
click at [281, 178] on input "SKU for New lot   *" at bounding box center [310, 176] width 559 height 13
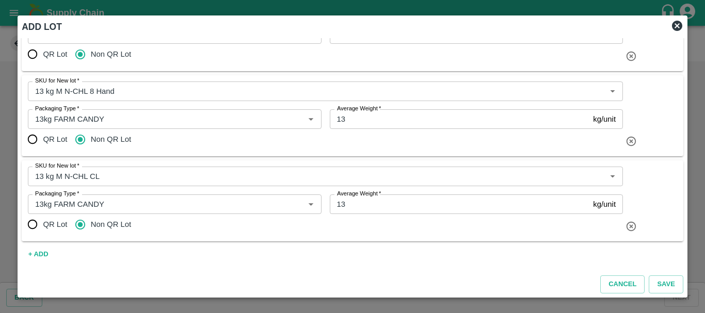
click at [293, 149] on div "QR Lot Non QR Lot" at bounding box center [325, 139] width 595 height 21
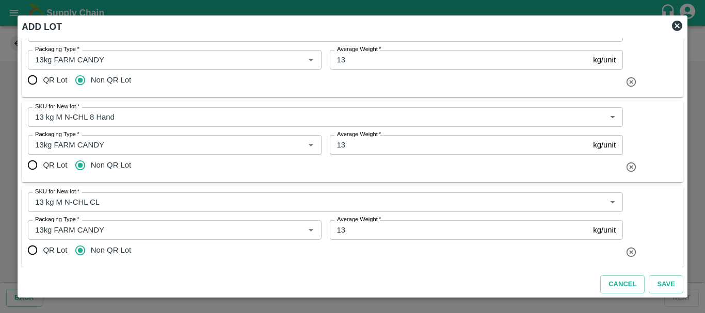
scroll to position [247, 0]
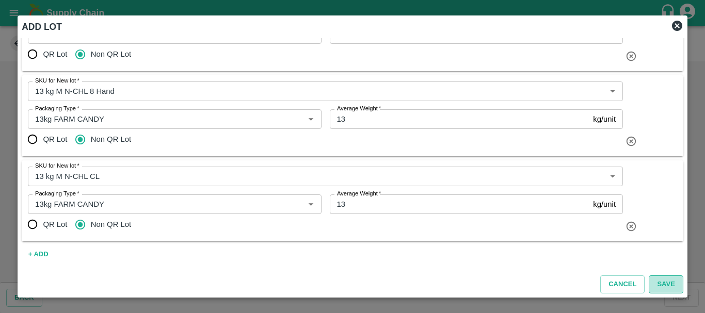
click at [660, 280] on button "Save" at bounding box center [666, 285] width 34 height 18
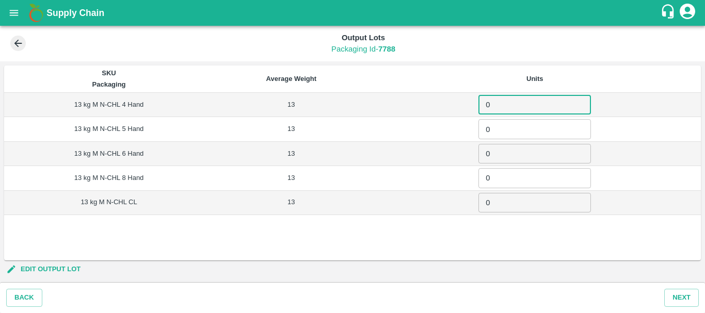
click at [511, 99] on input "0" at bounding box center [535, 105] width 113 height 20
type input "17"
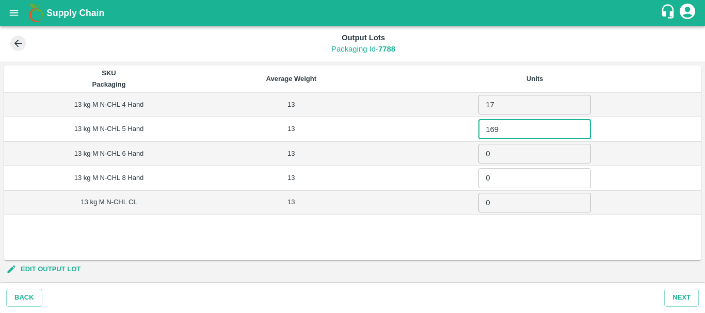
type input "169"
type input "331"
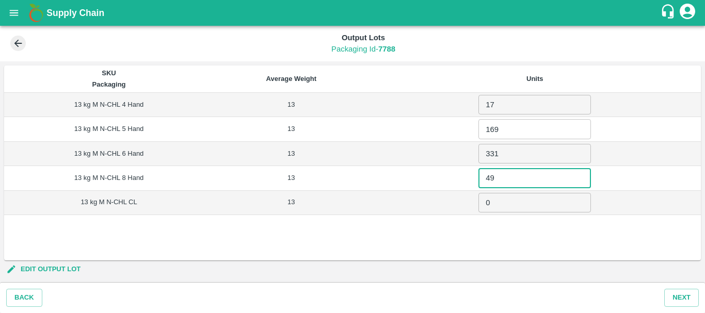
type input "49"
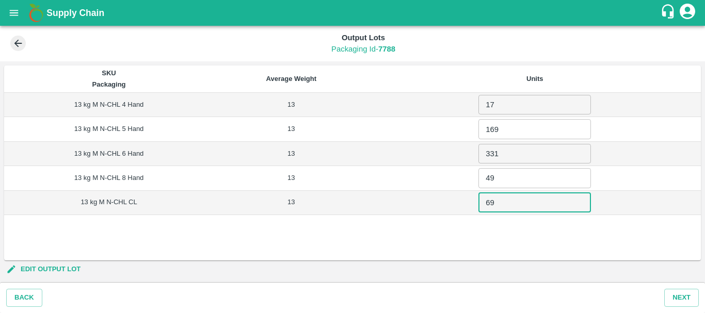
type input "69"
click at [466, 241] on div "SKU Packaging Average Weight Units 13 kg M N-CHL 4 Hand 13 17 ​ 13 kg M N-CHL 5…" at bounding box center [352, 163] width 697 height 195
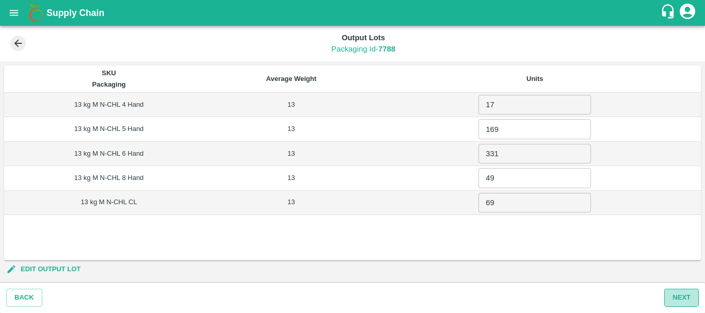
click at [682, 300] on button "Next" at bounding box center [682, 298] width 35 height 18
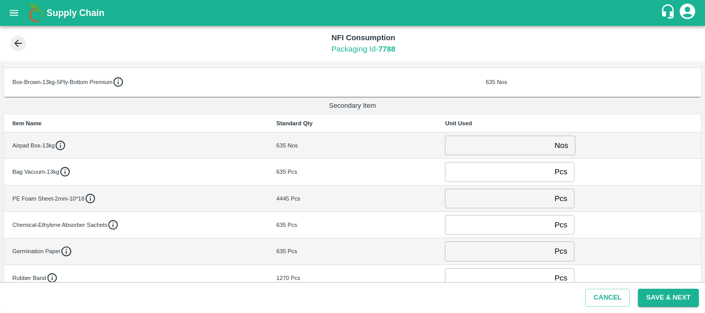
scroll to position [151, 0]
click at [466, 144] on input "number" at bounding box center [497, 145] width 105 height 20
type input "0"
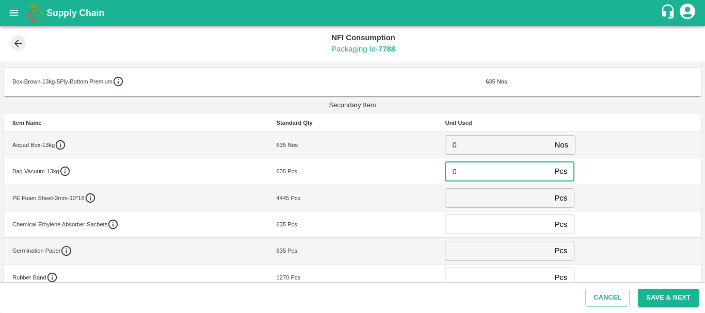
type input "0"
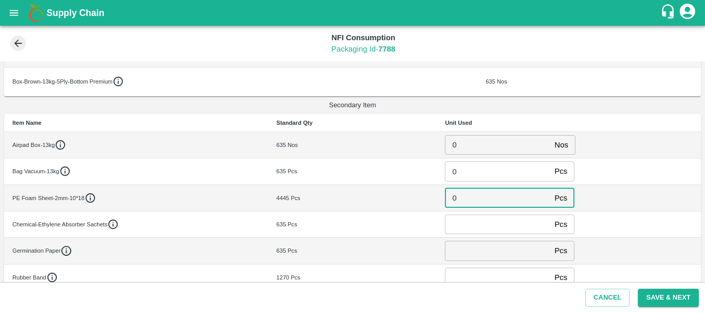
type input "0"
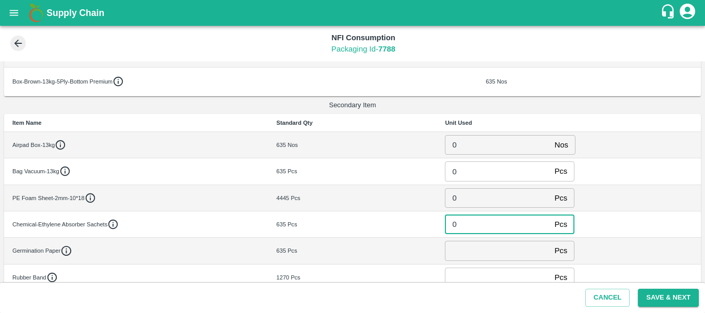
type input "0"
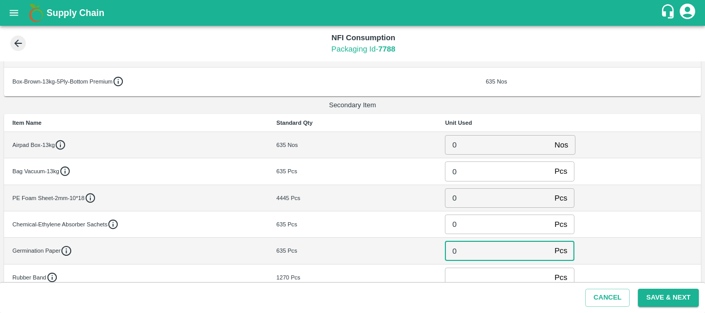
type input "0"
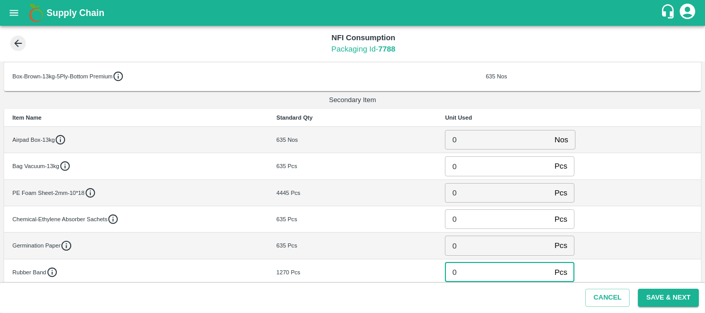
type input "0"
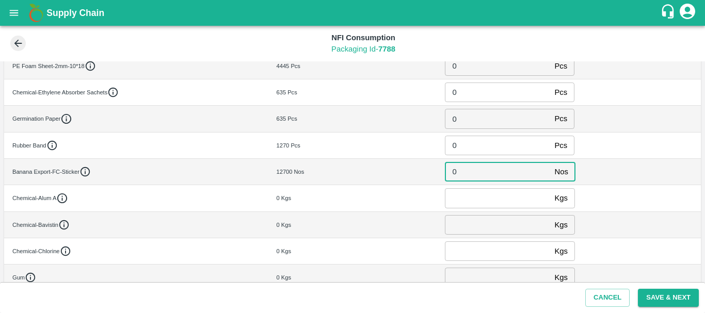
type input "0"
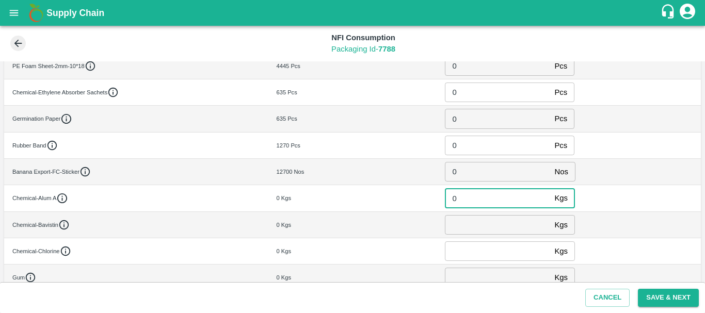
type input "0"
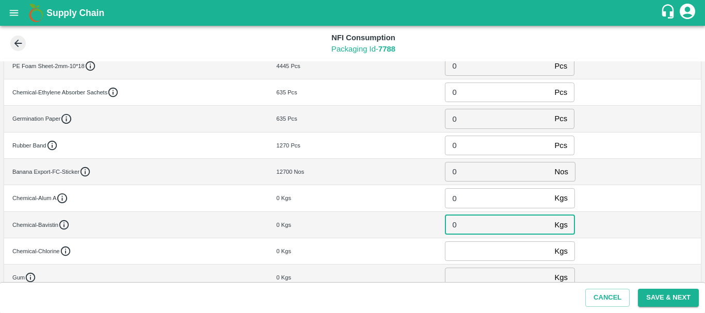
type input "0"
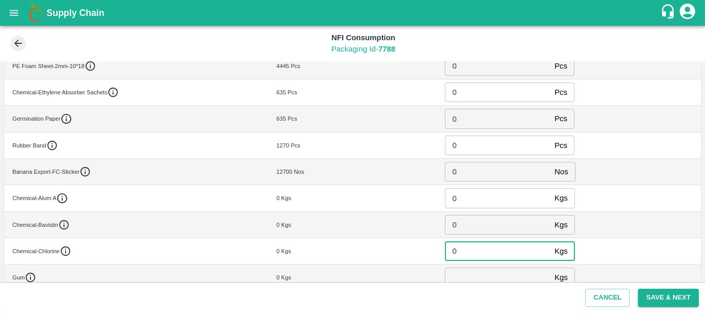
type input "0"
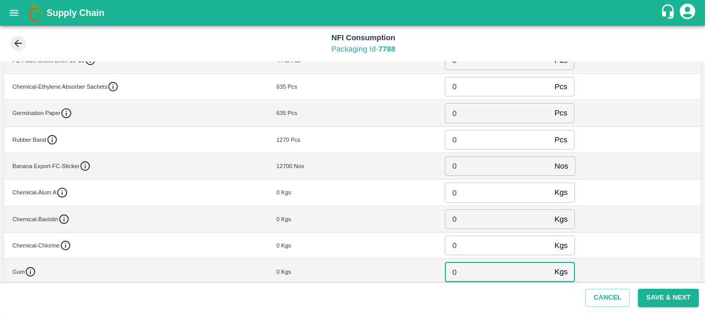
type input "0"
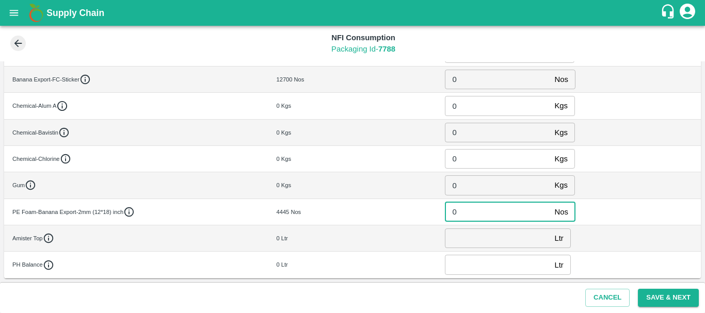
type input "0"
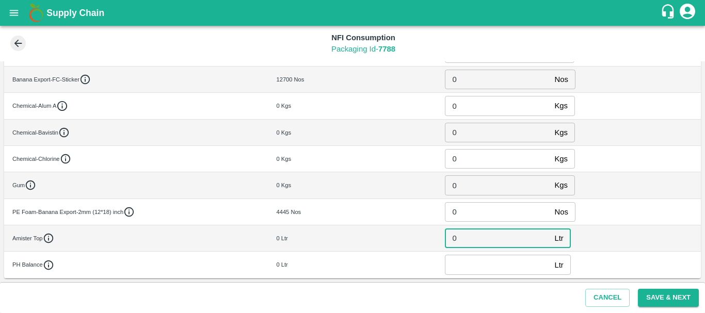
type input "0"
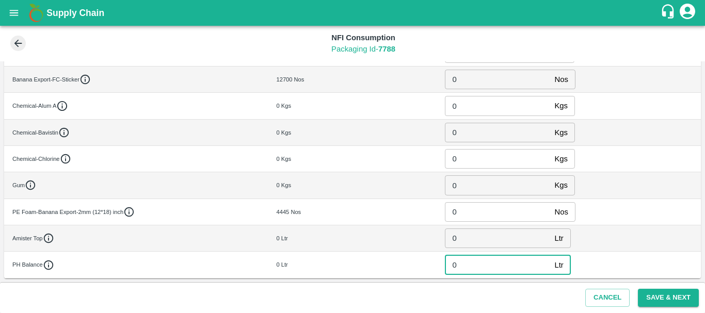
type input "0"
click at [399, 238] on div "0 Ltr" at bounding box center [353, 238] width 152 height 9
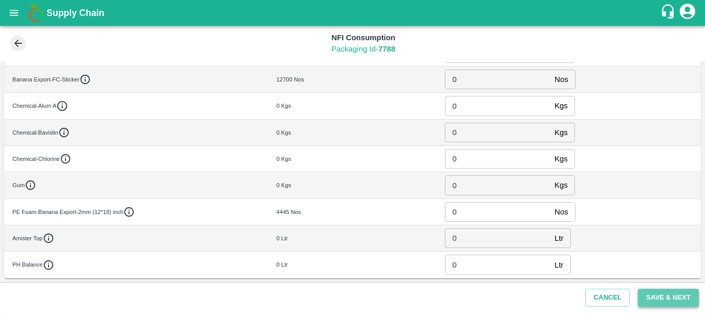
click at [652, 297] on button "Save & Next" at bounding box center [668, 298] width 61 height 18
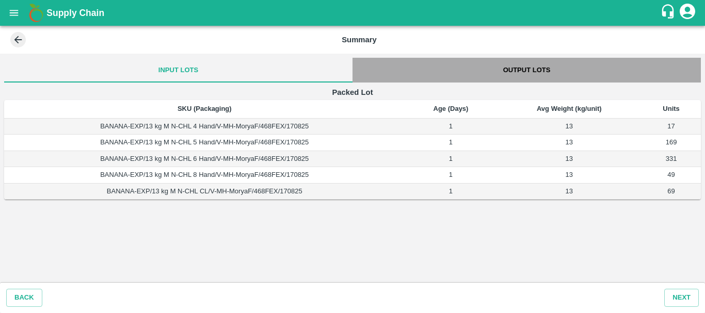
click at [516, 73] on button "Output Lots" at bounding box center [527, 70] width 349 height 25
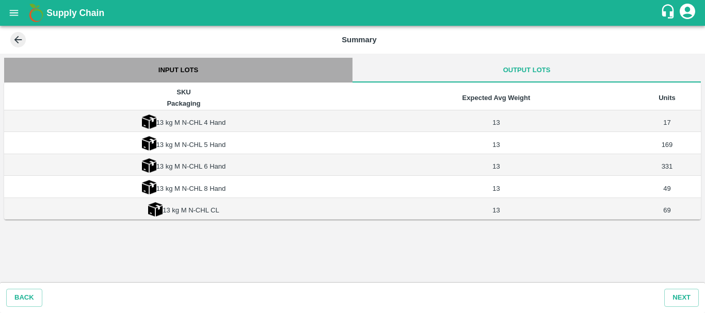
click at [182, 70] on button "Input Lots" at bounding box center [178, 70] width 349 height 25
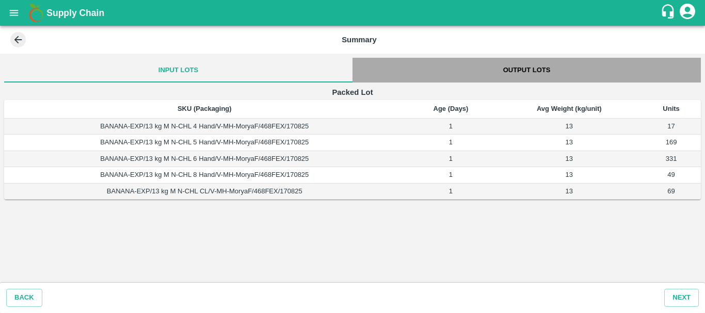
click at [533, 69] on button "Output Lots" at bounding box center [527, 70] width 349 height 25
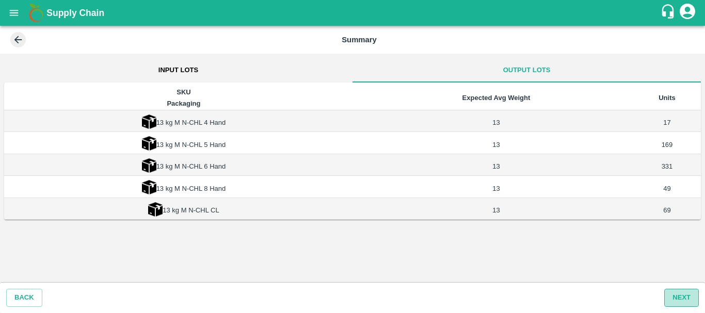
click at [681, 300] on button "Next" at bounding box center [682, 298] width 35 height 18
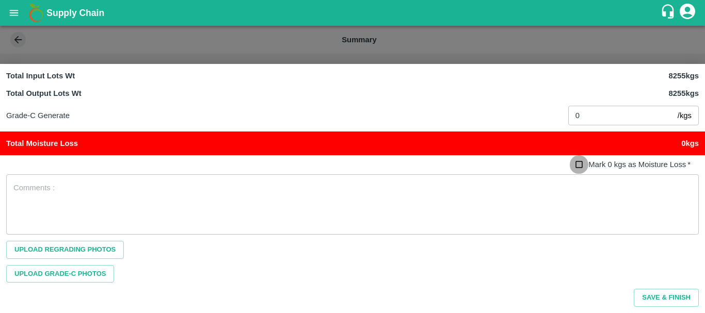
click at [579, 162] on input "Mark 0 kgs as Moisture Loss   *" at bounding box center [579, 164] width 19 height 19
checkbox input "true"
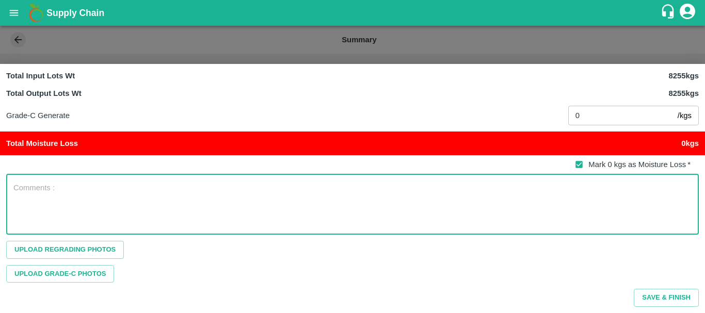
click at [217, 187] on textarea at bounding box center [352, 204] width 679 height 43
type textarea "PO created in wrong Box Brands from field supervisor."
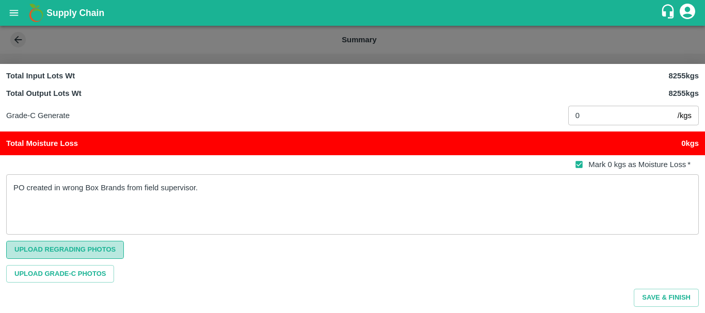
click at [70, 249] on span "Upload Regrading Photos" at bounding box center [65, 250] width 118 height 18
click at [0, 0] on input "Upload Regrading Photos" at bounding box center [0, 0] width 0 height 0
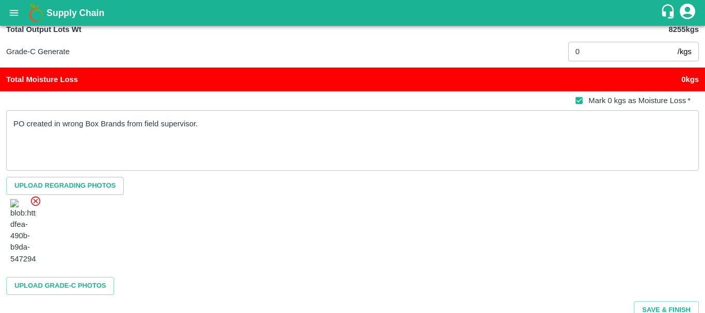
click at [358, 211] on div at bounding box center [352, 233] width 693 height 76
click at [300, 53] on p "Grade-C Generate" at bounding box center [237, 51] width 462 height 11
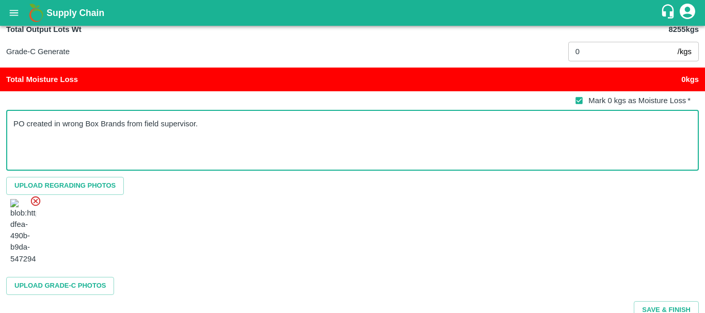
click at [325, 125] on textarea "PO created in wrong Box Brands from field supervisor." at bounding box center [352, 140] width 679 height 43
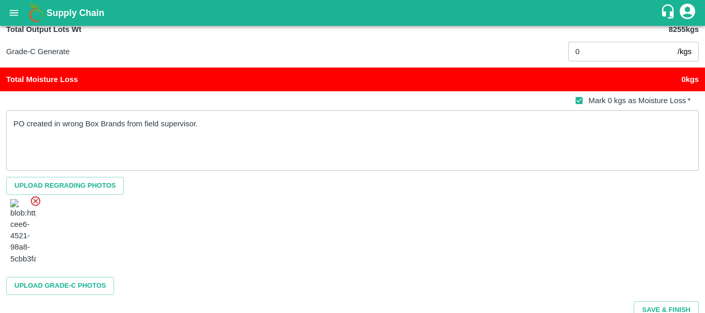
click at [291, 207] on div at bounding box center [352, 233] width 693 height 76
click at [344, 9] on h1 "Supply Chain" at bounding box center [353, 13] width 614 height 14
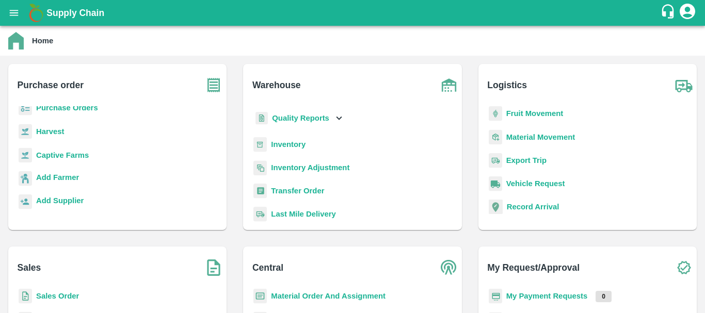
scroll to position [30, 0]
click at [279, 144] on b "Inventory" at bounding box center [288, 144] width 35 height 8
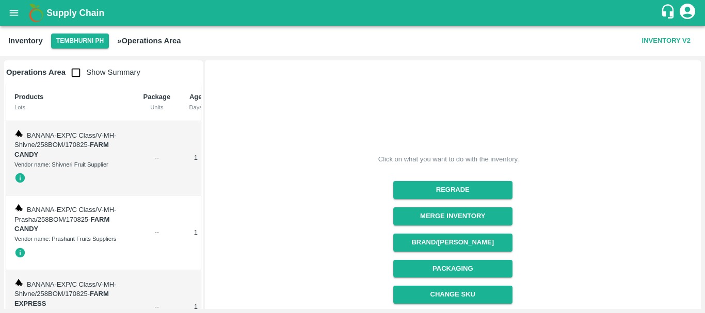
scroll to position [48, 0]
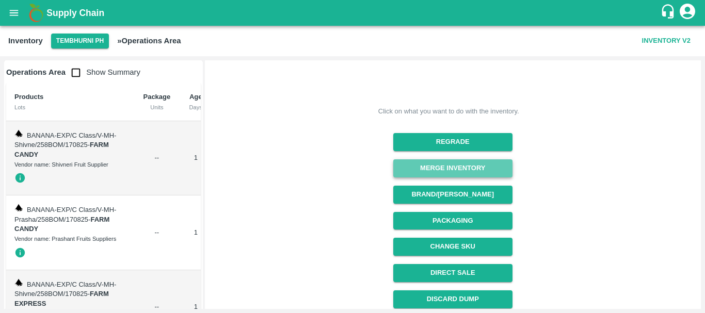
click at [424, 168] on button "Merge Inventory" at bounding box center [452, 169] width 119 height 18
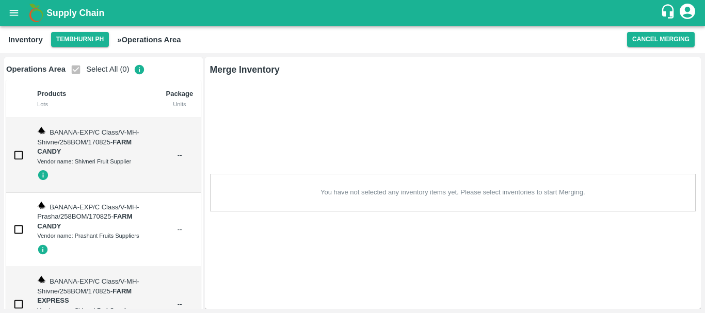
scroll to position [0, 0]
click at [636, 43] on button "Cancel Merging" at bounding box center [661, 39] width 68 height 15
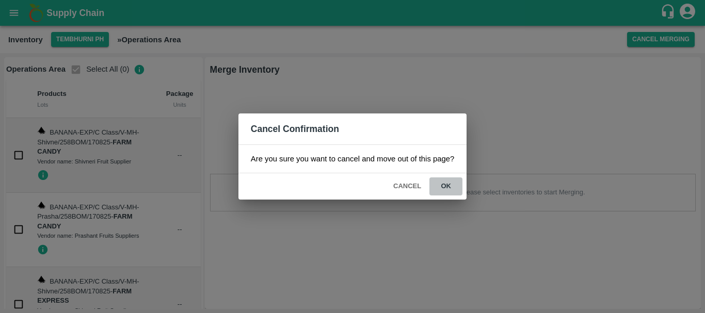
click at [443, 185] on button "ok" at bounding box center [446, 187] width 33 height 18
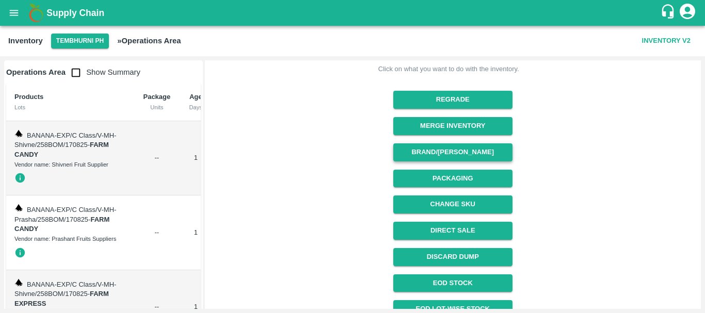
scroll to position [91, 0]
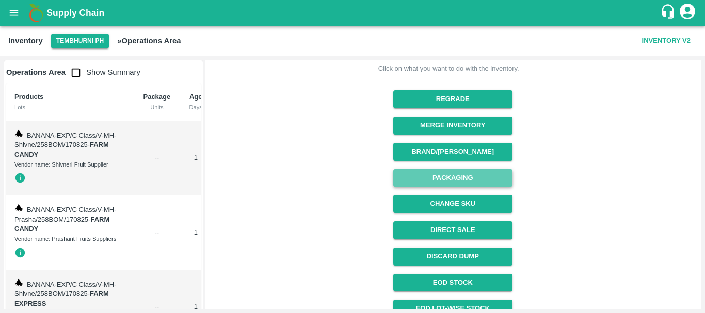
click at [441, 176] on button "Packaging" at bounding box center [452, 178] width 119 height 18
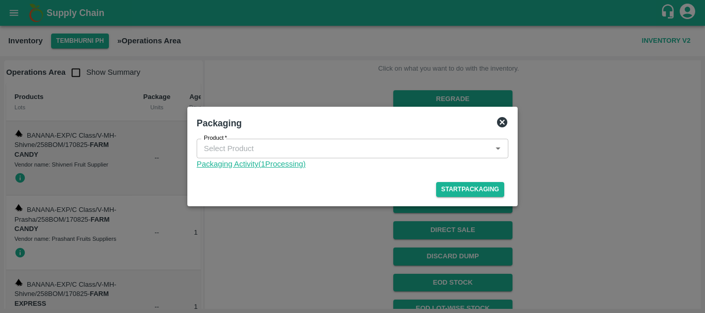
click at [280, 168] on link "Packaging Activity( 1 Processing)" at bounding box center [353, 164] width 312 height 11
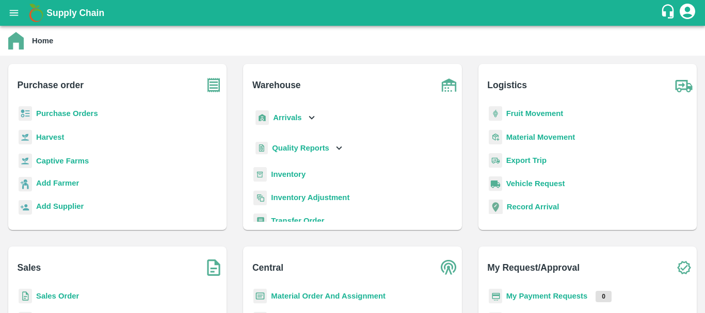
click at [307, 10] on h1 "Supply Chain" at bounding box center [353, 13] width 614 height 14
click at [287, 117] on b "Arrivals" at bounding box center [287, 118] width 28 height 8
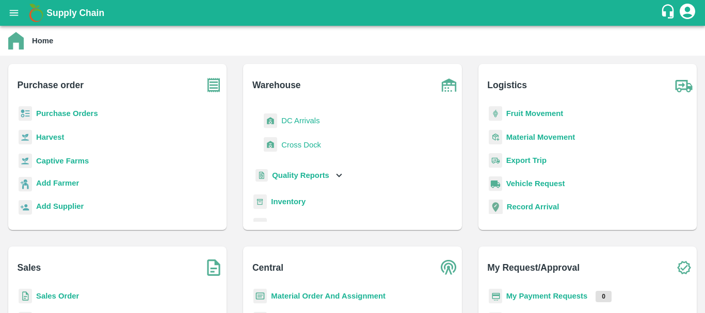
scroll to position [84, 0]
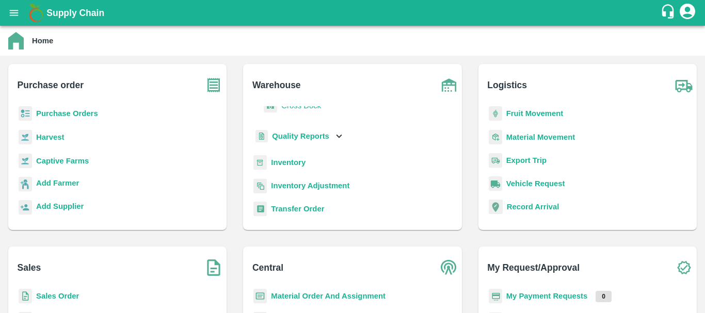
click at [285, 163] on b "Inventory" at bounding box center [288, 163] width 35 height 8
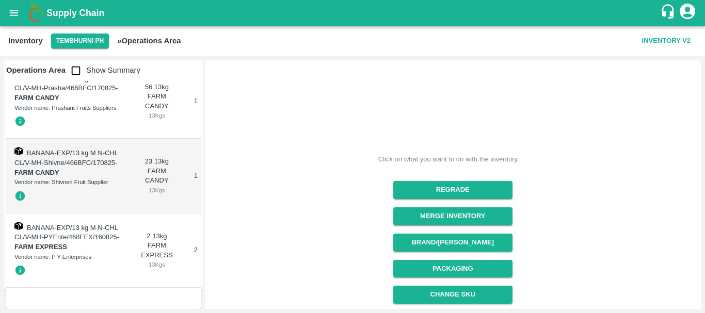
scroll to position [5298, 0]
click at [78, 68] on input "checkbox" at bounding box center [76, 70] width 21 height 21
checkbox input "true"
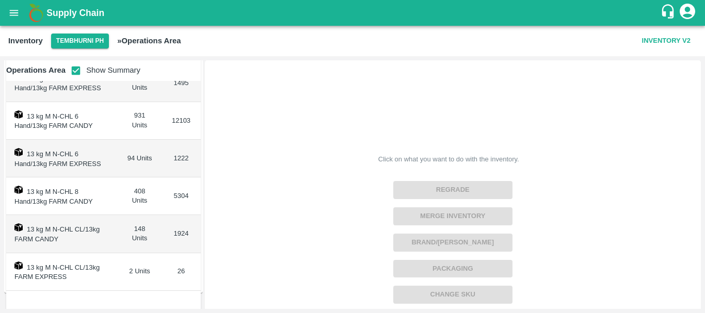
scroll to position [266, 0]
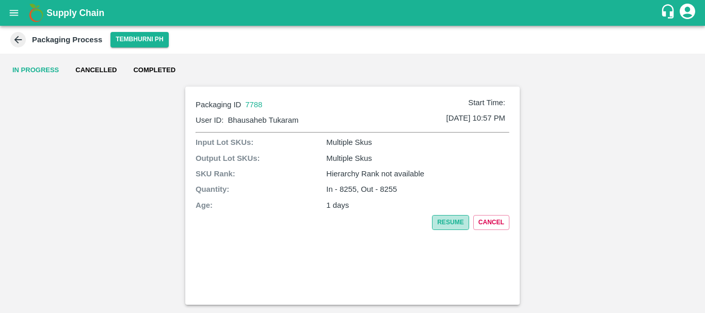
click at [445, 218] on button "Resume" at bounding box center [450, 222] width 37 height 15
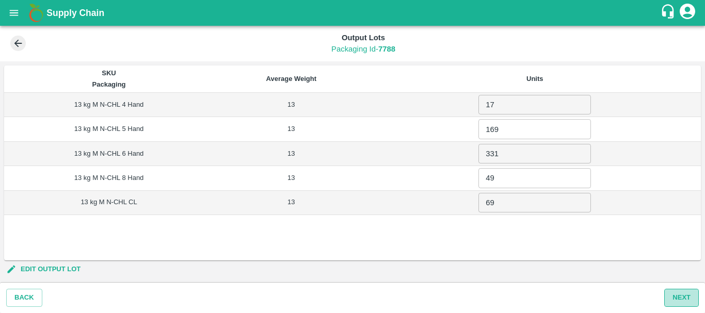
click at [685, 298] on button "Next" at bounding box center [682, 298] width 35 height 18
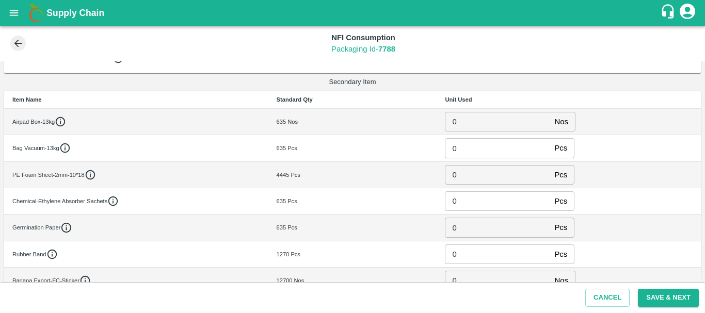
scroll to position [375, 0]
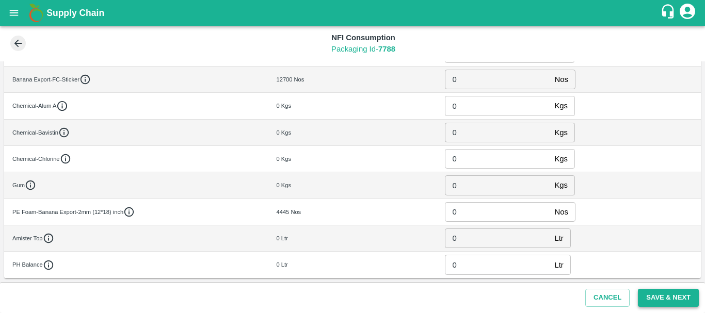
click at [667, 293] on button "Save & Next" at bounding box center [668, 298] width 61 height 18
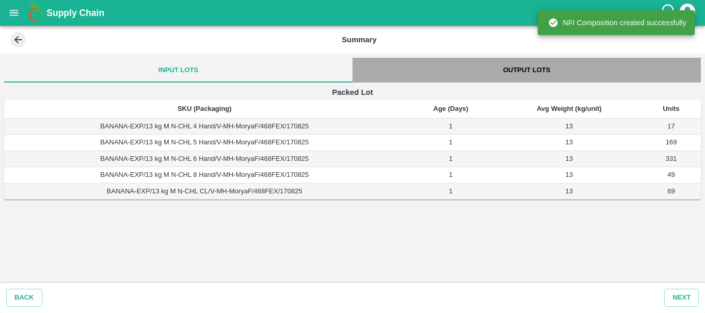
click at [527, 67] on button "Output Lots" at bounding box center [527, 70] width 349 height 25
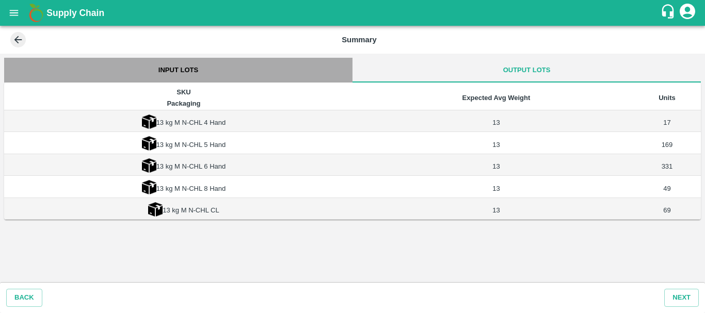
click at [184, 68] on button "Input Lots" at bounding box center [178, 70] width 349 height 25
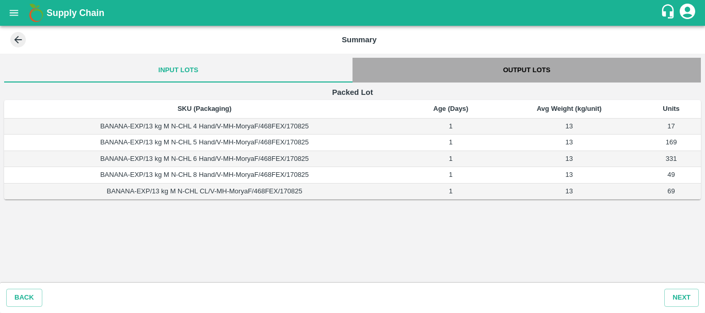
click at [505, 65] on button "Output Lots" at bounding box center [527, 70] width 349 height 25
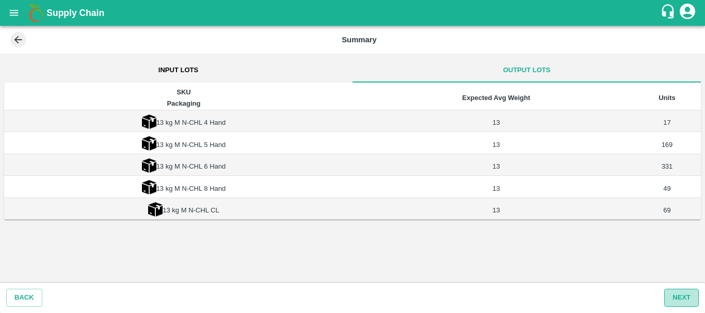
click at [671, 294] on button "Next" at bounding box center [682, 298] width 35 height 18
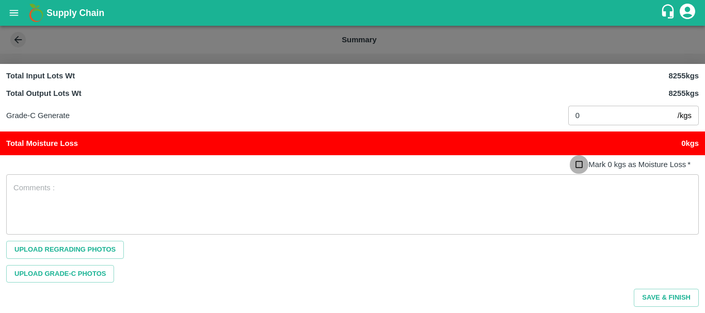
click at [578, 167] on input "Mark 0 kgs as Moisture Loss   *" at bounding box center [579, 164] width 19 height 19
checkbox input "true"
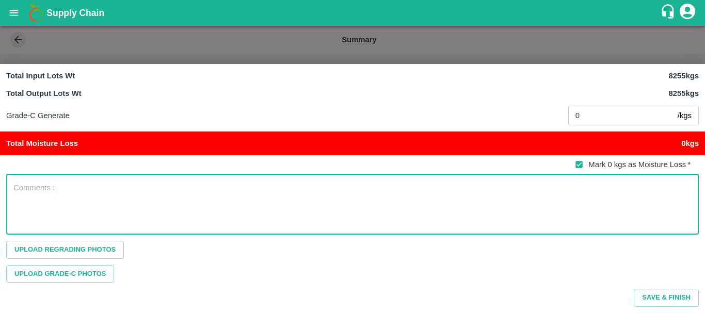
click at [57, 191] on textarea at bounding box center [352, 204] width 679 height 43
click at [57, 191] on textarea "PO created in wrong box brand from field supervisor." at bounding box center [352, 204] width 679 height 43
type textarea "PO created in wrong box brand from field supervisor."
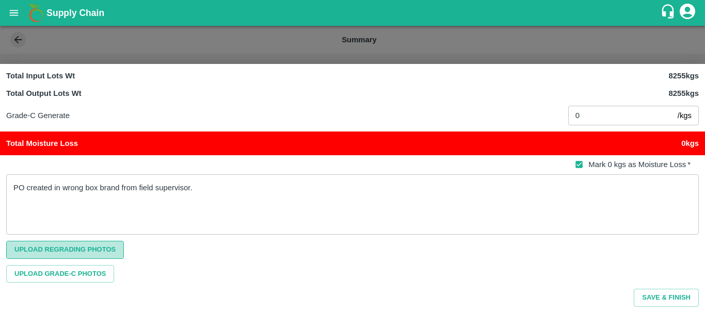
click at [57, 250] on span "Upload Regrading Photos" at bounding box center [65, 250] width 118 height 18
click at [0, 0] on input "Upload Regrading Photos" at bounding box center [0, 0] width 0 height 0
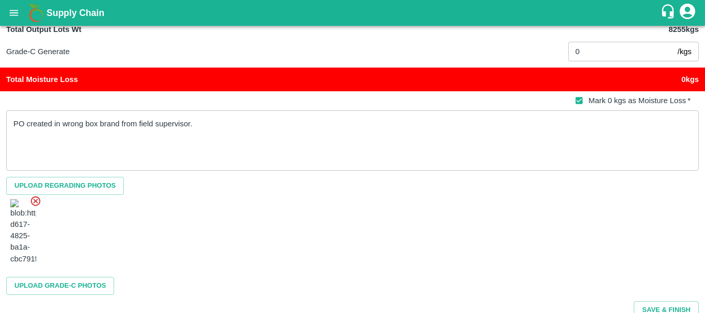
scroll to position [4, 0]
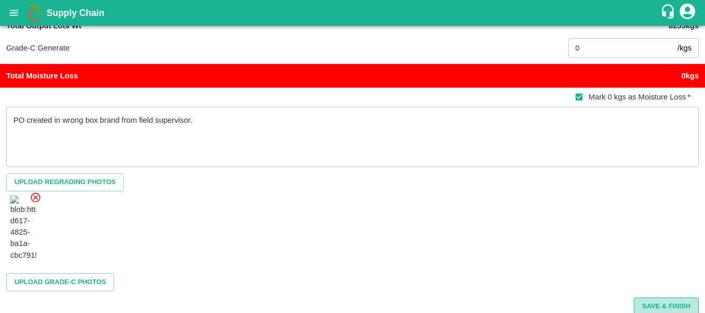
click at [661, 298] on button "Save & Finish" at bounding box center [666, 307] width 65 height 18
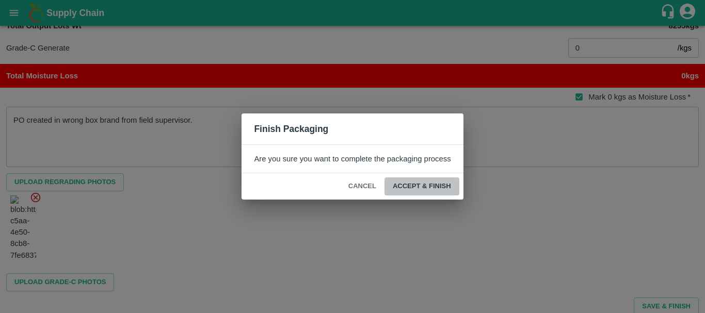
click at [420, 188] on button "ACCEPT & FINISH" at bounding box center [422, 187] width 75 height 18
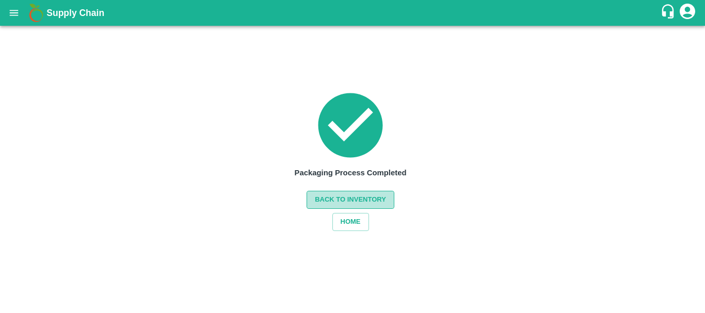
click at [345, 198] on button "Back to Inventory" at bounding box center [351, 200] width 88 height 18
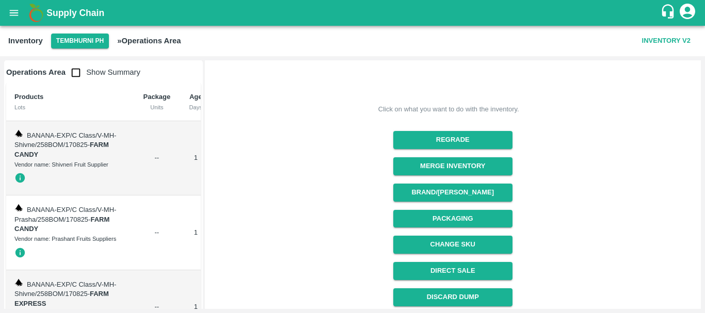
scroll to position [54, 0]
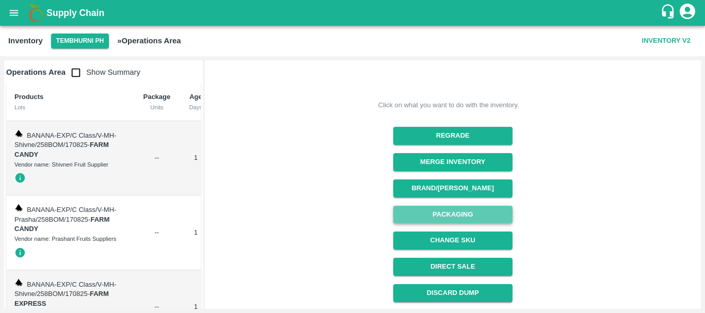
click at [457, 209] on button "Packaging" at bounding box center [452, 215] width 119 height 18
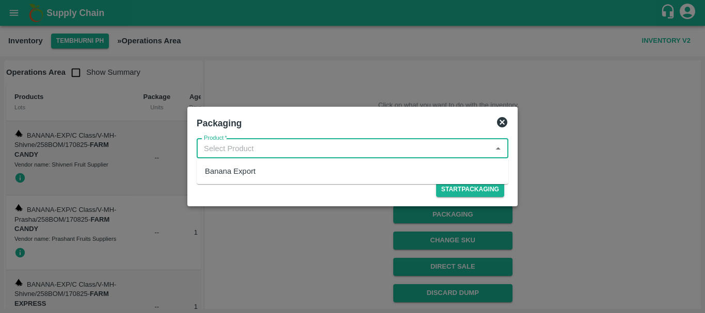
click at [260, 151] on input "Product   *" at bounding box center [344, 148] width 289 height 13
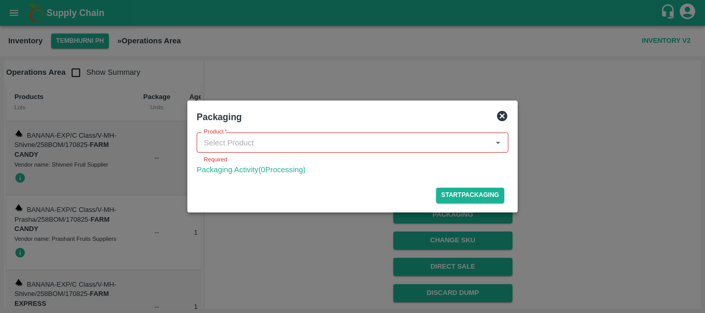
click at [582, 105] on div at bounding box center [352, 156] width 705 height 313
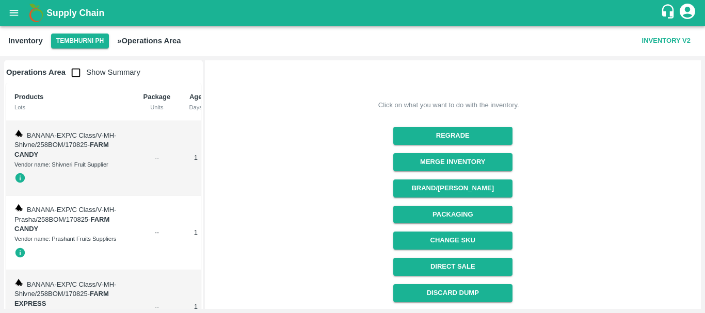
scroll to position [157, 0]
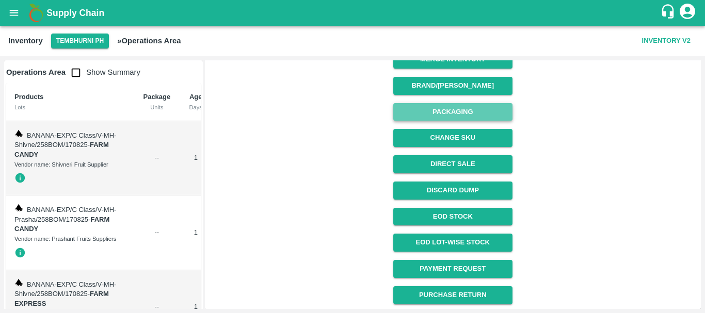
click at [479, 107] on button "Packaging" at bounding box center [452, 112] width 119 height 18
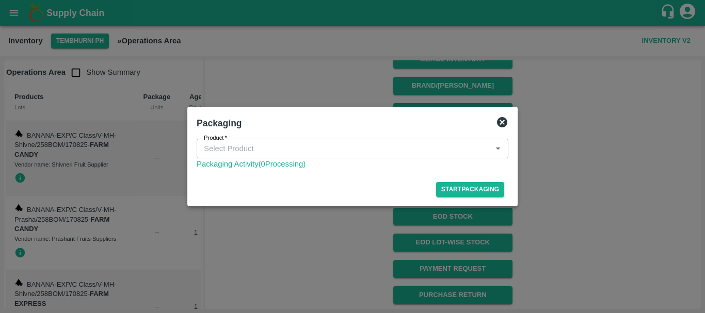
click at [505, 124] on icon at bounding box center [502, 122] width 12 height 12
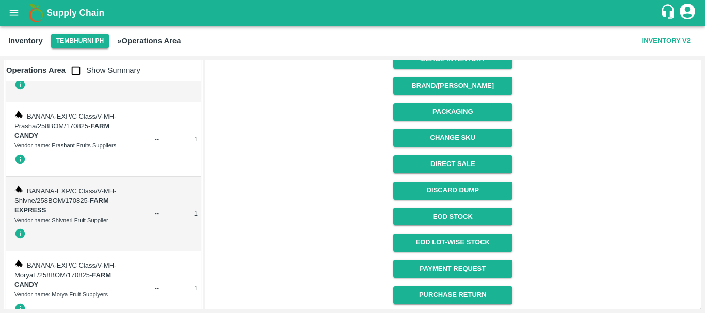
scroll to position [0, 0]
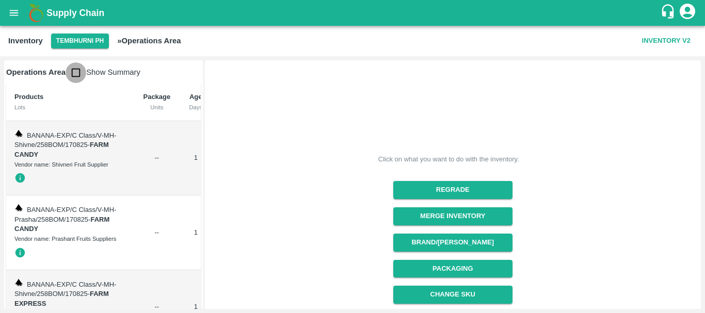
click at [78, 71] on input "checkbox" at bounding box center [76, 72] width 21 height 21
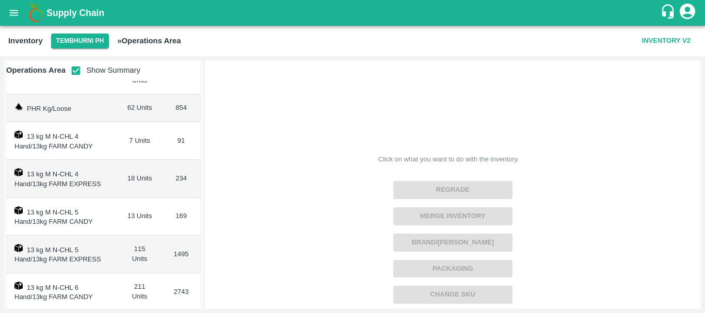
scroll to position [82, 0]
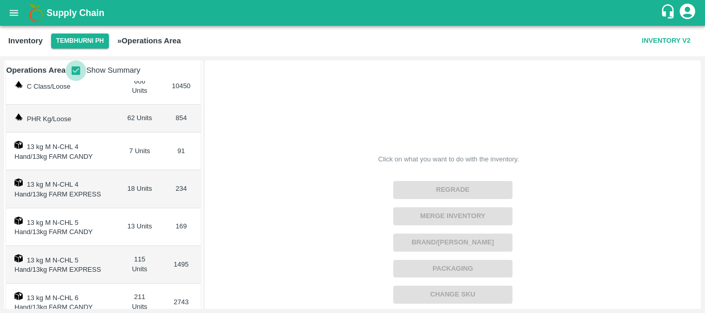
click at [72, 71] on input "checkbox" at bounding box center [76, 70] width 21 height 21
checkbox input "false"
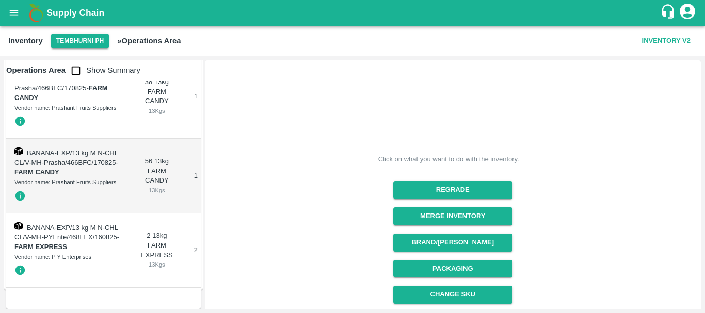
scroll to position [3912, 0]
